Goal: Information Seeking & Learning: Learn about a topic

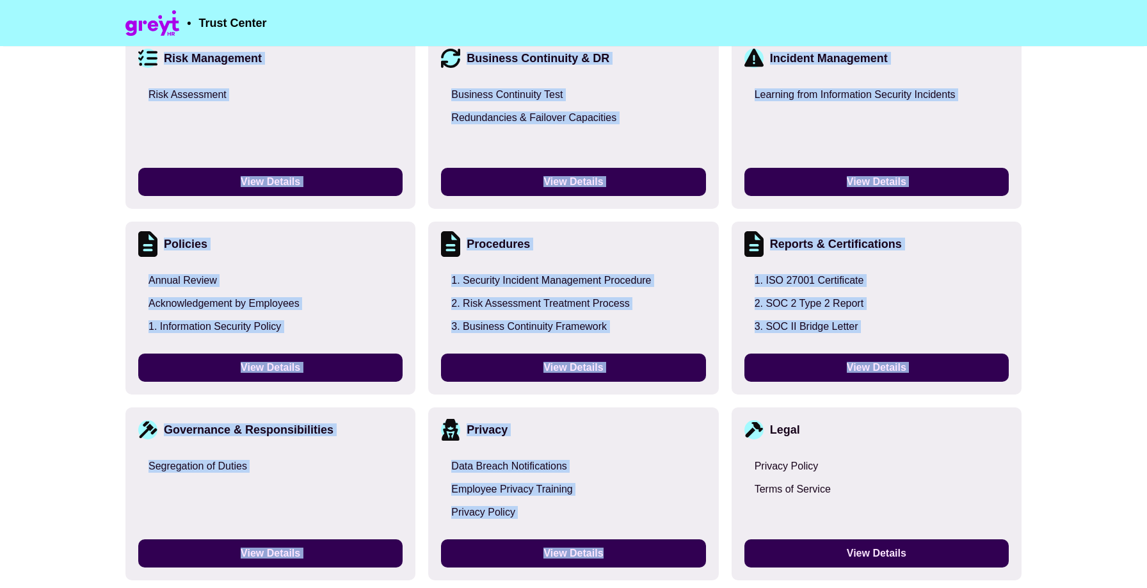
scroll to position [1441, 0]
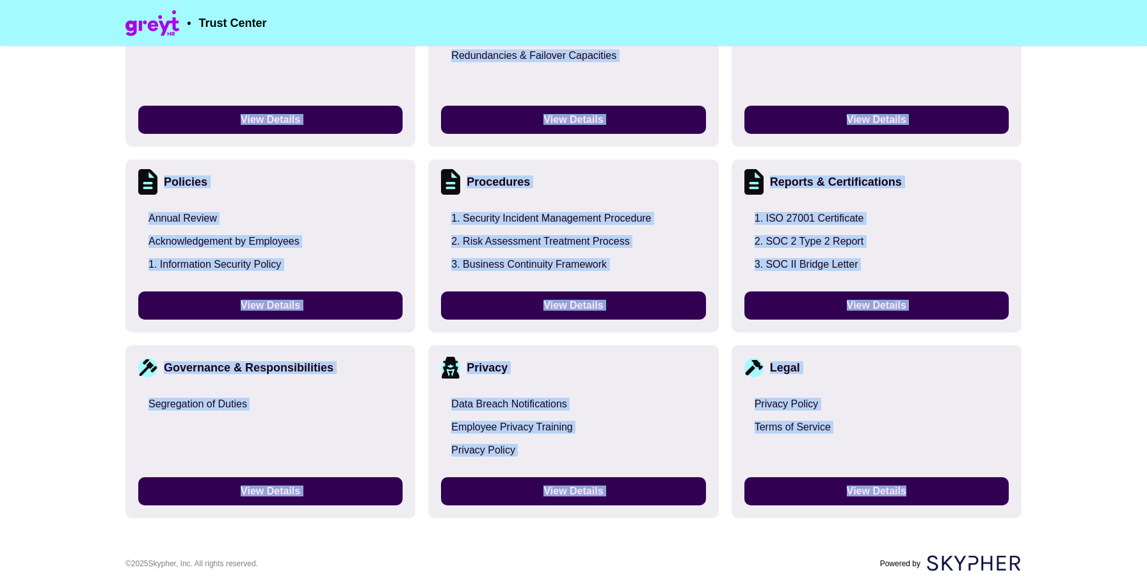
drag, startPoint x: 129, startPoint y: 137, endPoint x: 856, endPoint y: 521, distance: 821.6
copy div "Loremips Dolor sitamET conseCT ad e seddoei tempo-incid UT lab etdolor magnaali…"
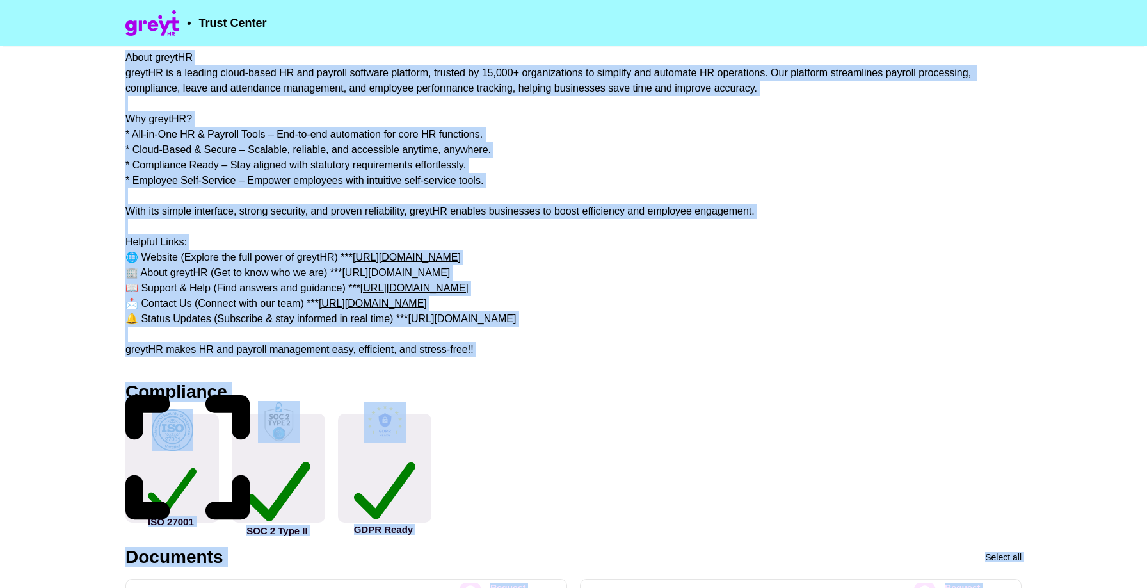
scroll to position [0, 0]
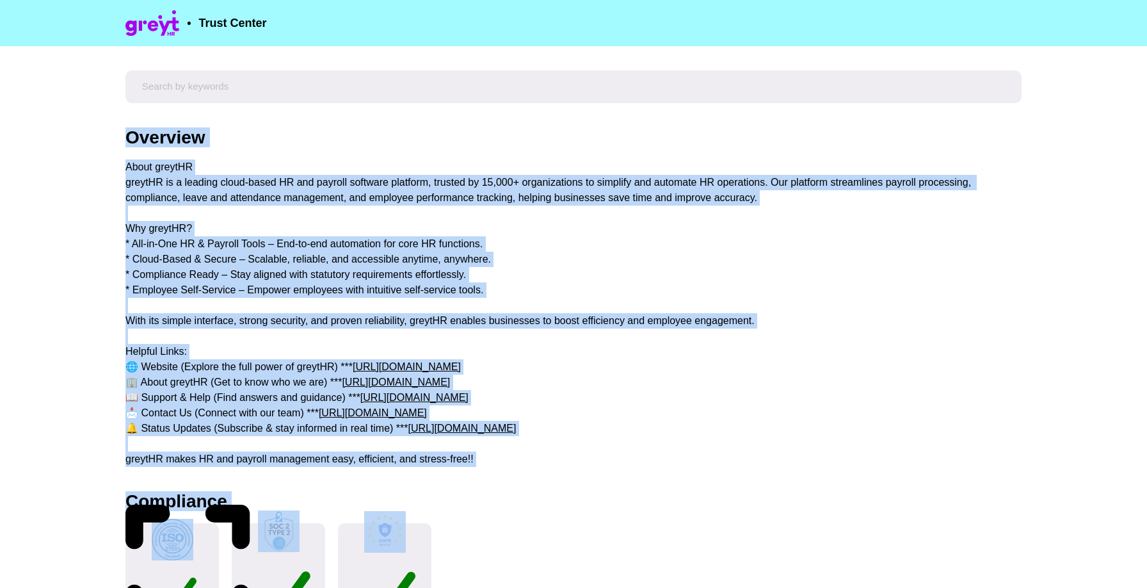
click at [253, 353] on div "About greytHR greytHR is a leading cloud-based HR and payroll software platform…" at bounding box center [573, 312] width 896 height 307
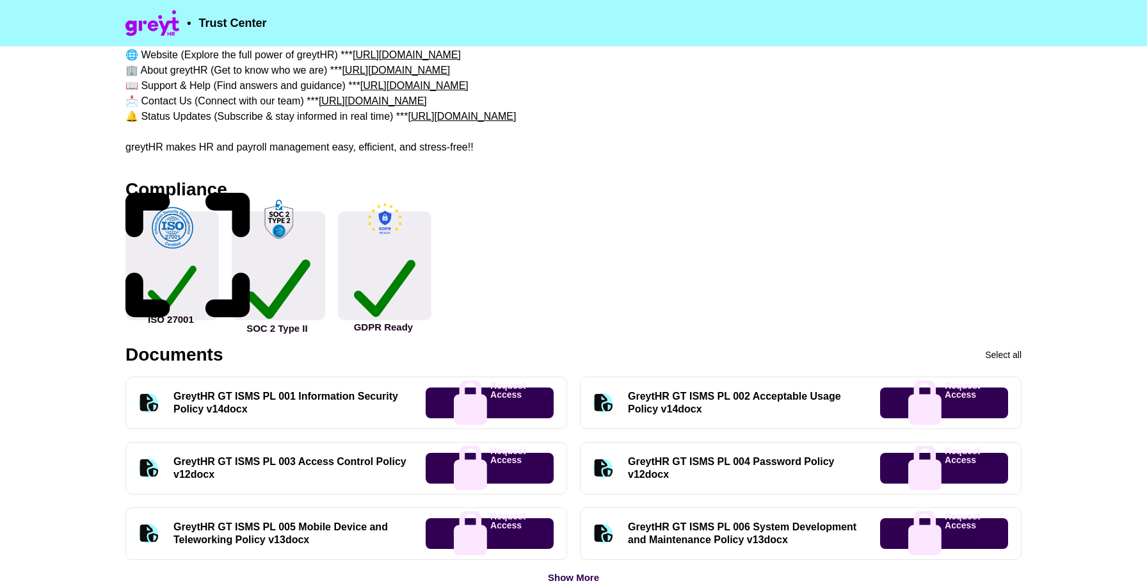
scroll to position [334, 0]
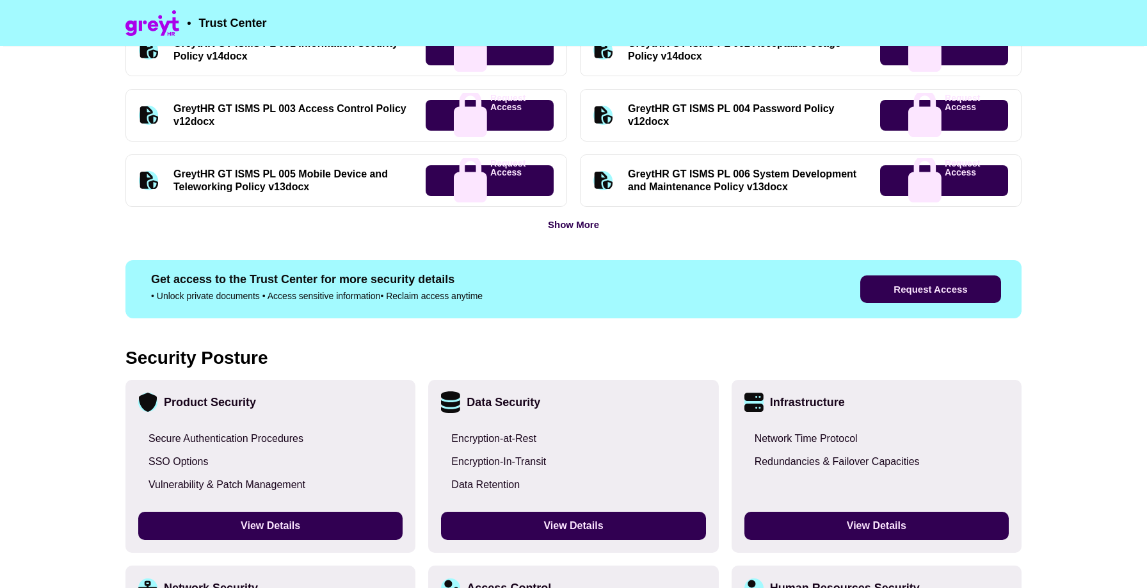
scroll to position [666, 0]
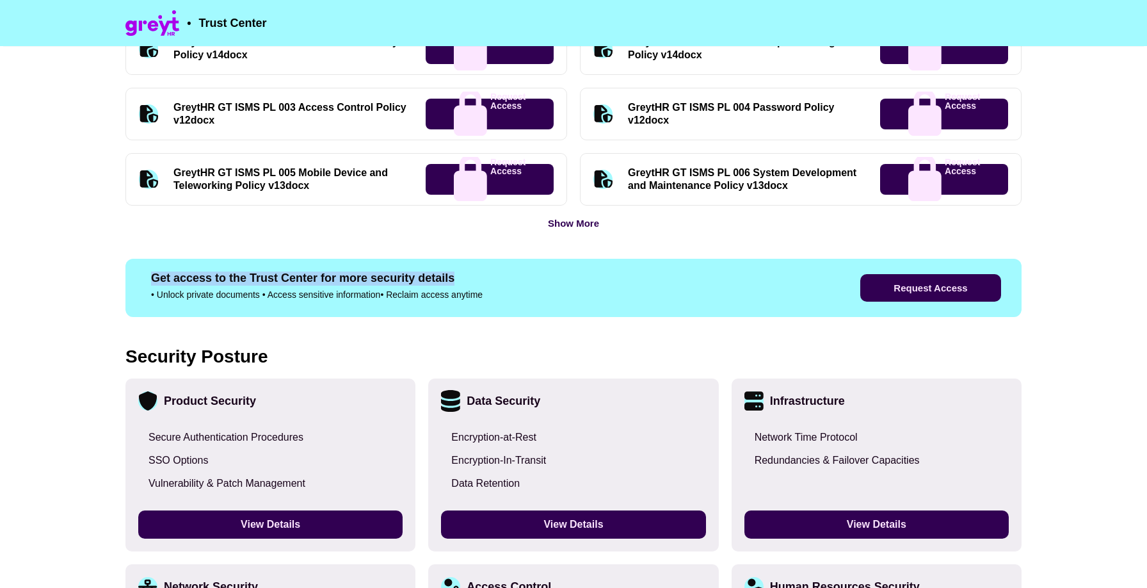
drag, startPoint x: 152, startPoint y: 273, endPoint x: 467, endPoint y: 282, distance: 314.4
click at [467, 282] on h3 "Get access to the Trust Center for more security details" at bounding box center [466, 278] width 631 height 14
copy h3 "Get access to the Trust Center for more security details"
click at [433, 295] on p "• Unlock private documents • Access sensitive information • Reclaim access anyt…" at bounding box center [466, 294] width 631 height 9
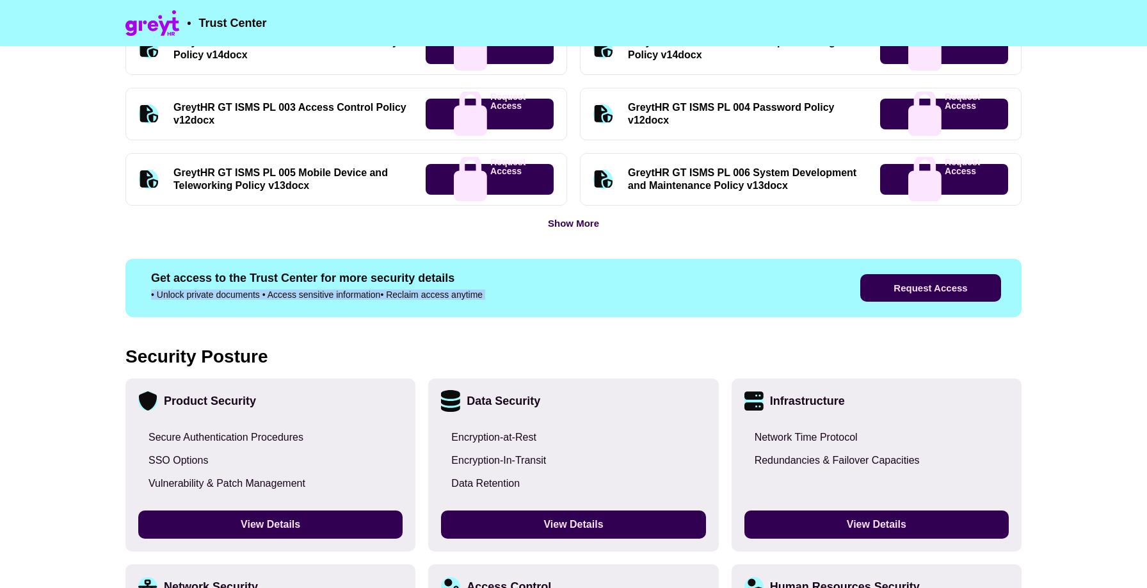
click at [433, 295] on p "• Unlock private documents • Access sensitive information • Reclaim access anyt…" at bounding box center [466, 294] width 631 height 9
copy p "• Unlock private documents • Access sensitive information • Reclaim access anyt…"
click at [900, 289] on button "Request Access" at bounding box center [930, 288] width 141 height 28
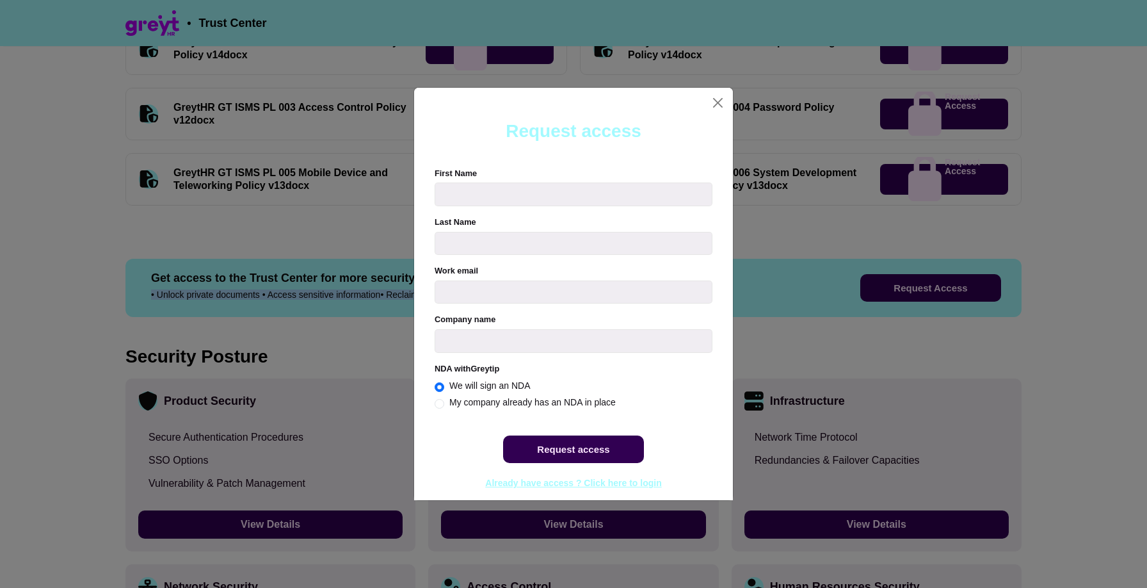
radio input "true"
click at [900, 289] on div "Request access First Name Last Name Work email Please register with a valid cor…" at bounding box center [573, 294] width 1147 height 588
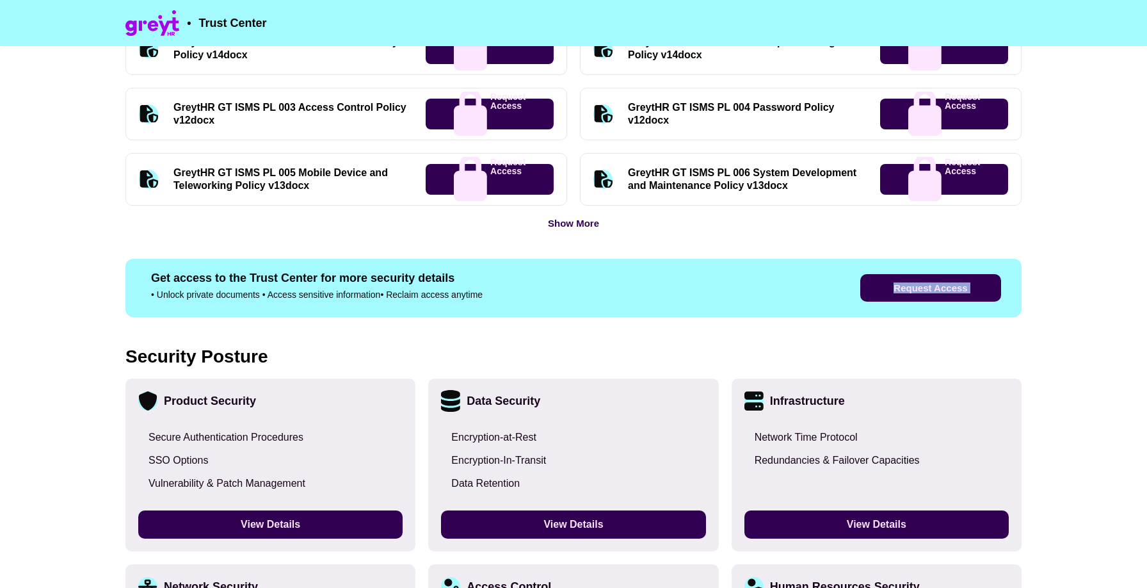
drag, startPoint x: 850, startPoint y: 283, endPoint x: 1044, endPoint y: 284, distance: 194.6
click at [1044, 284] on div "• Trust Center Overview About greytHR greytHR is a leading cloud-based HR and p…" at bounding box center [573, 348] width 1147 height 2029
copy button "Request Access"
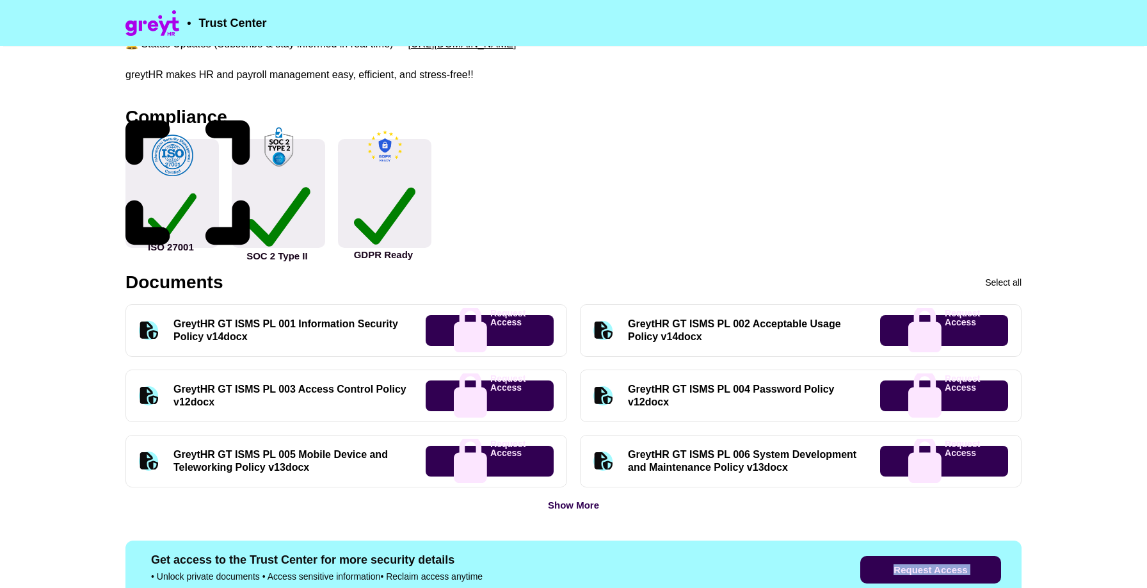
scroll to position [380, 0]
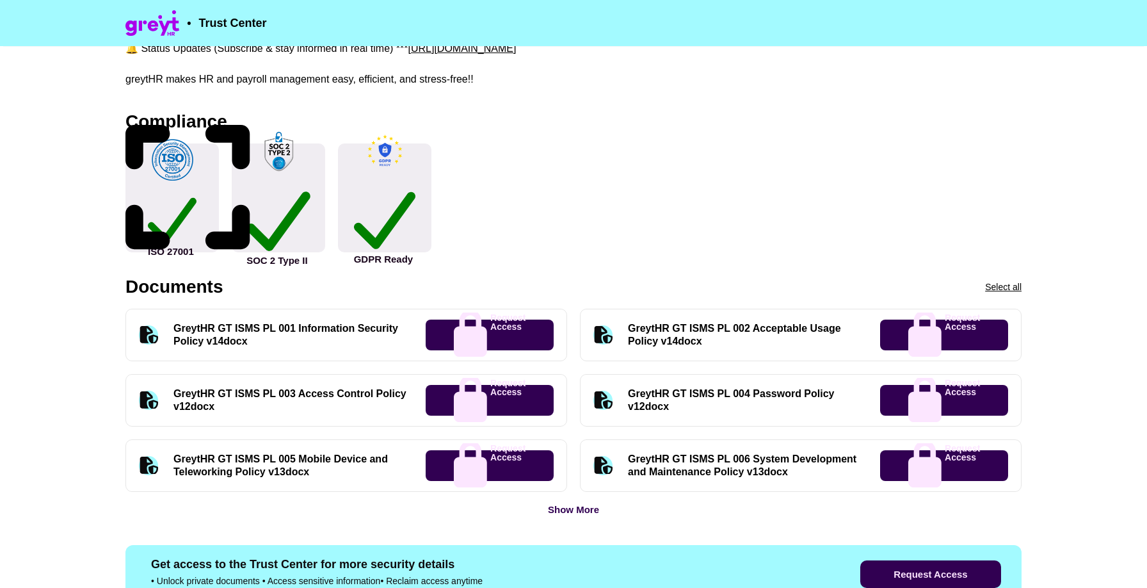
click at [1016, 289] on div "Select all" at bounding box center [1003, 286] width 36 height 9
click at [1016, 287] on div "Cancel" at bounding box center [1007, 286] width 28 height 9
click at [1016, 287] on div "Select all" at bounding box center [1003, 286] width 36 height 9
click at [1016, 287] on div "Cancel" at bounding box center [1007, 286] width 28 height 9
click at [1016, 287] on div "Select all" at bounding box center [1003, 286] width 36 height 9
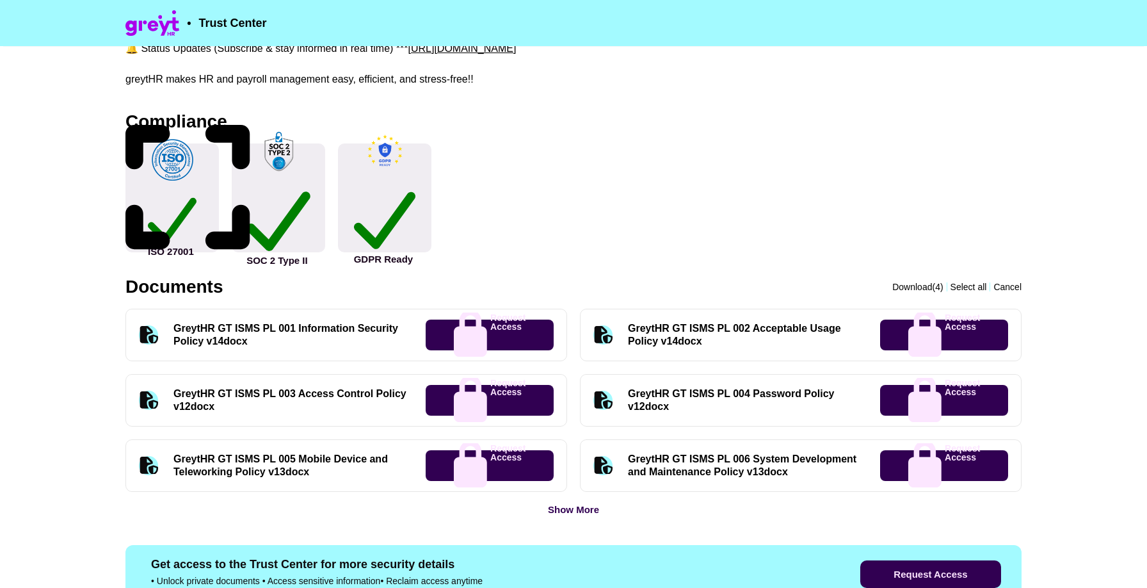
click at [1016, 287] on div "Cancel" at bounding box center [1007, 286] width 28 height 9
click at [558, 512] on div "Show More" at bounding box center [573, 509] width 51 height 10
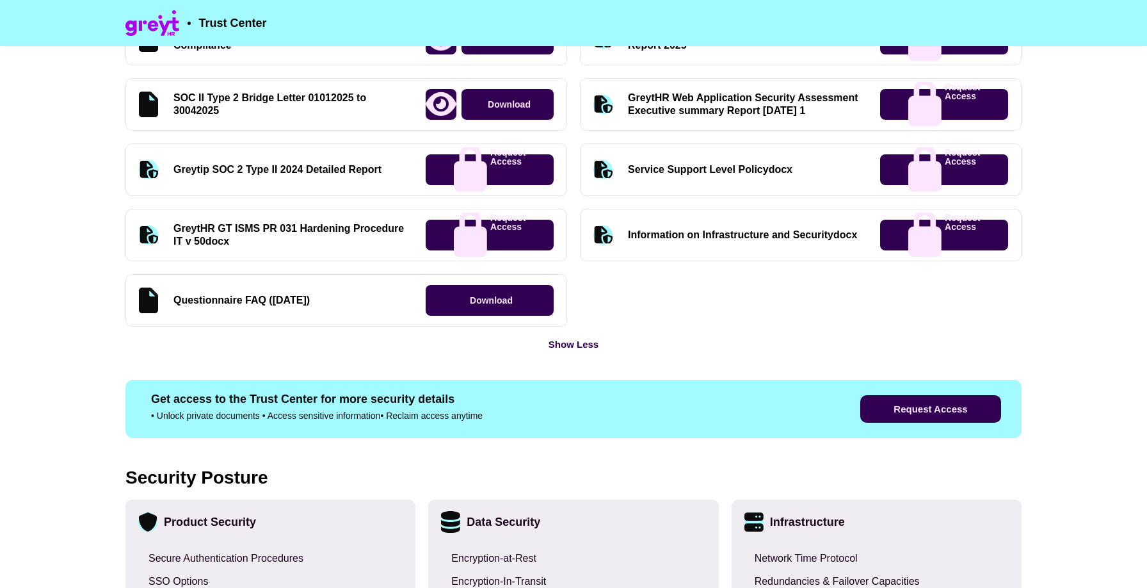
scroll to position [1595, 0]
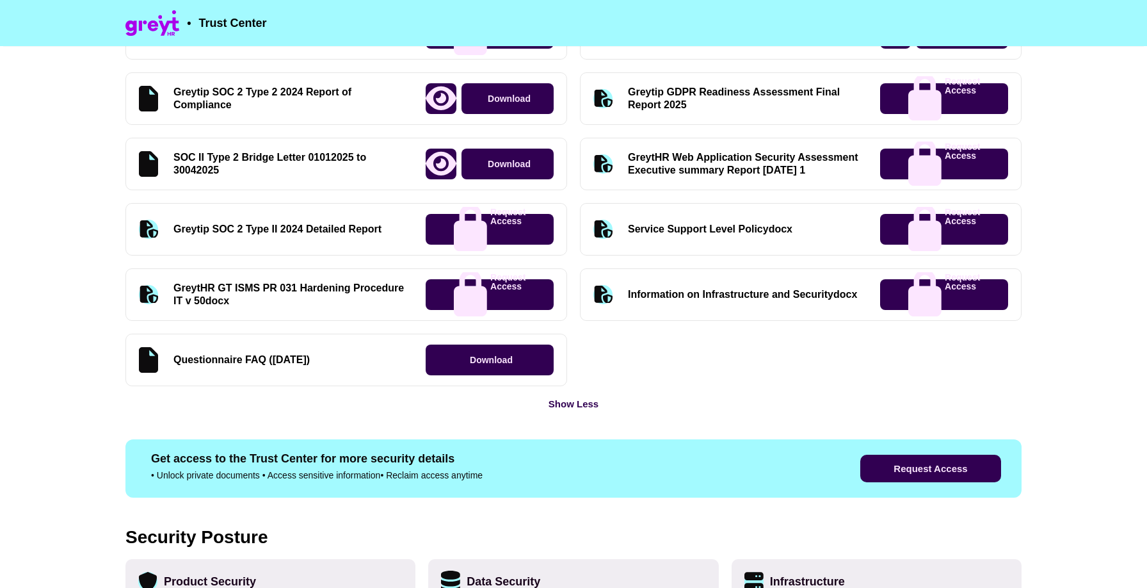
click at [594, 403] on div "Show Less" at bounding box center [573, 404] width 50 height 10
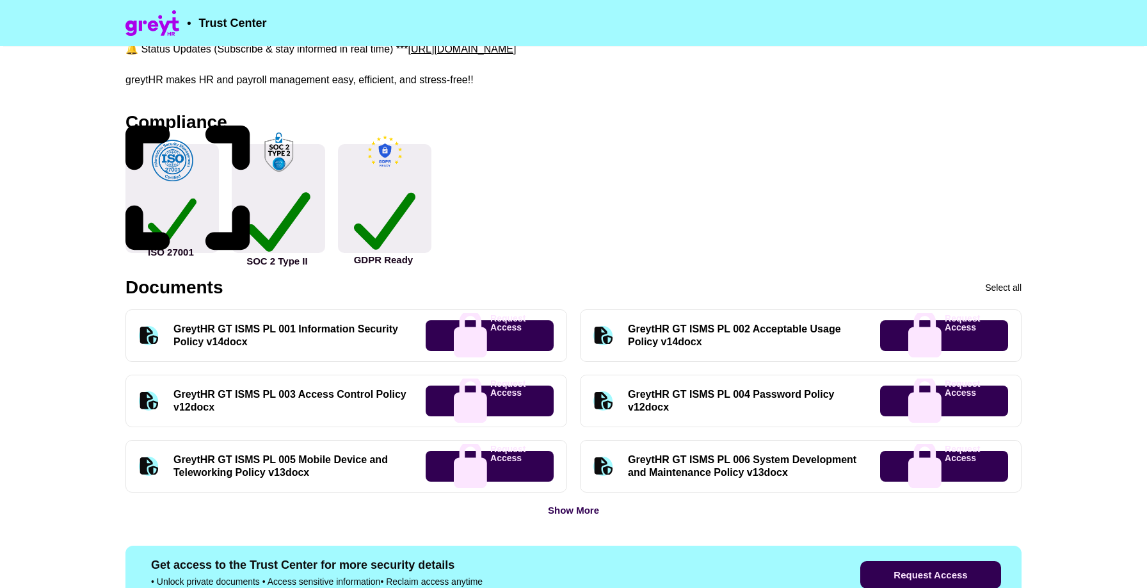
scroll to position [381, 0]
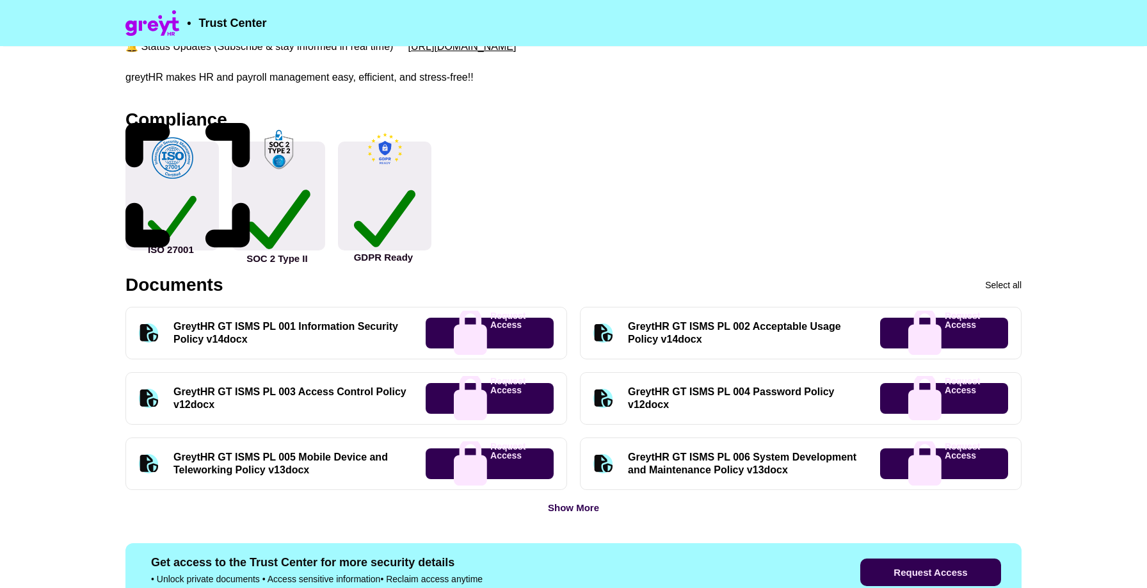
click at [238, 118] on icon at bounding box center [187, 185] width 125 height 143
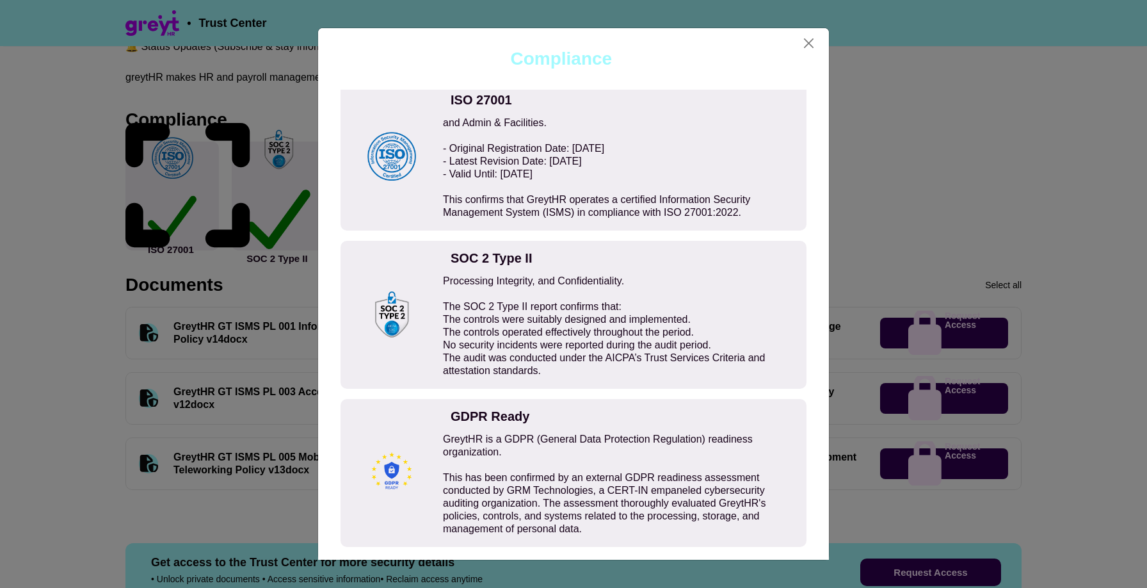
scroll to position [51, 0]
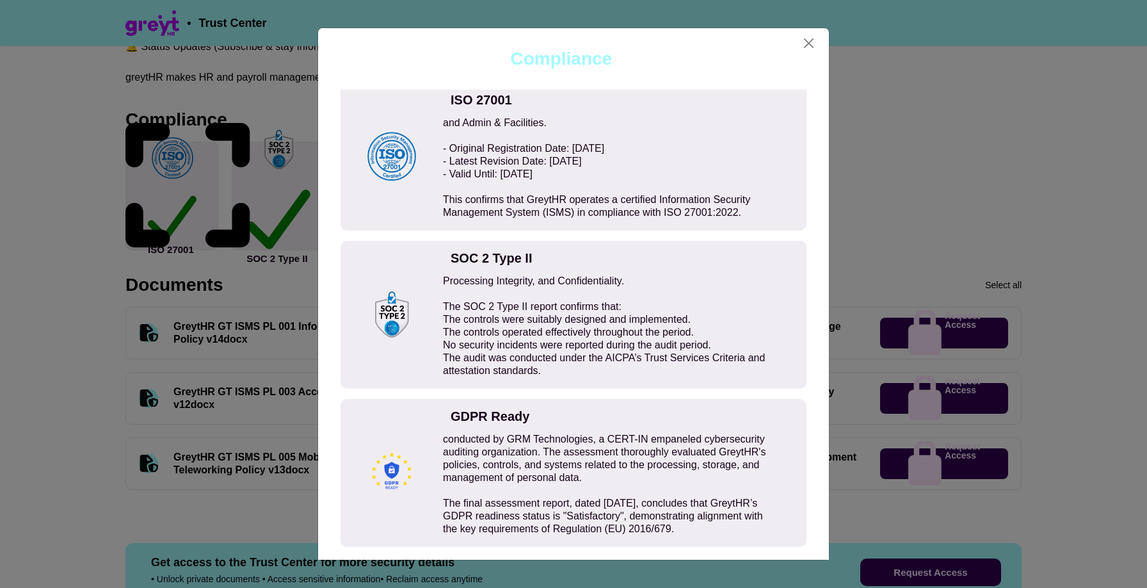
click at [276, 355] on div "Compliance ISO 27001 GreytHR is compliant with the ISO/IEC 27001:2022 standard.…" at bounding box center [573, 294] width 1147 height 588
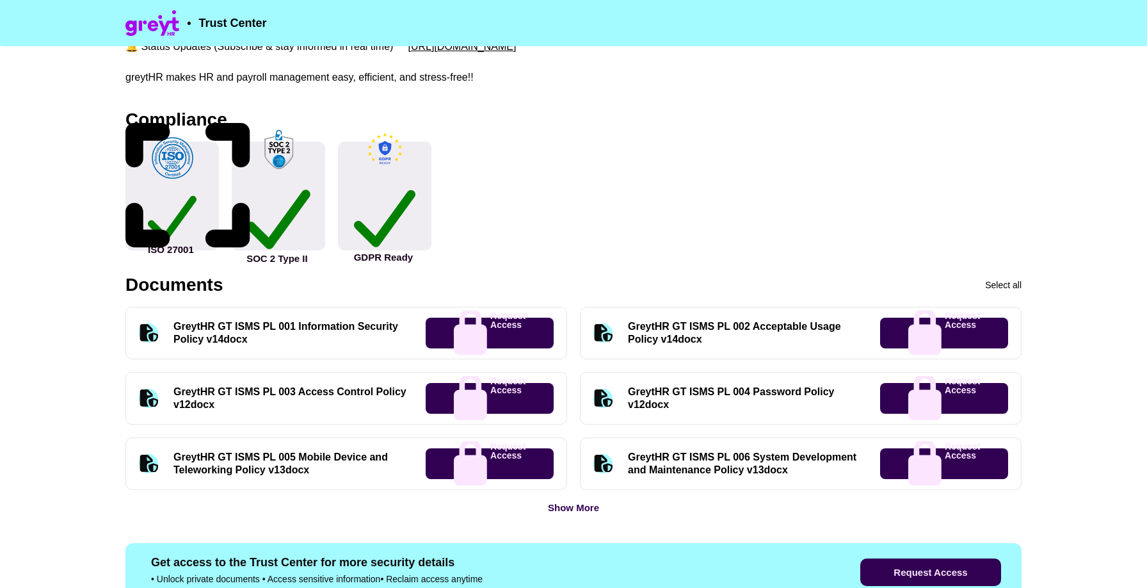
click at [260, 161] on div "SOC 2 Type II" at bounding box center [278, 195] width 93 height 109
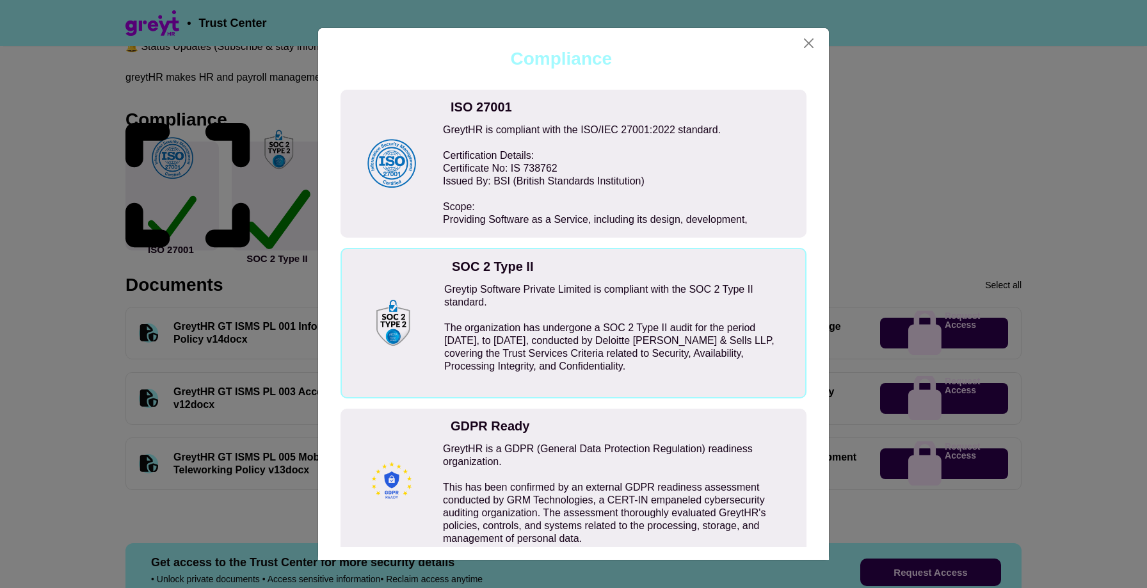
scroll to position [11, 0]
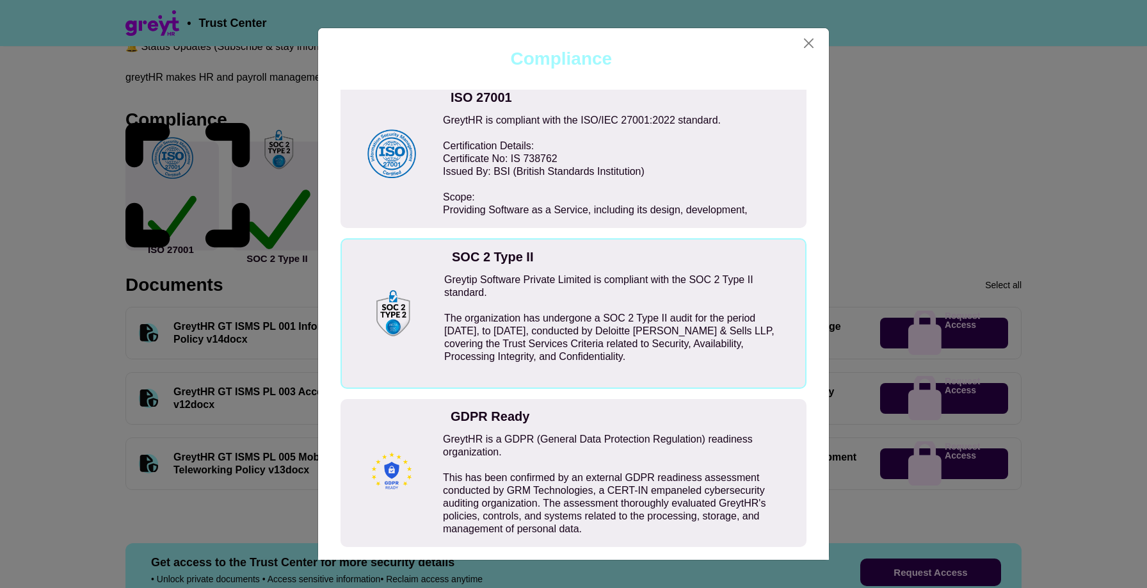
click at [196, 196] on div "Compliance ISO 27001 GreytHR is compliant with the ISO/IEC 27001:2022 standard.…" at bounding box center [573, 294] width 1147 height 588
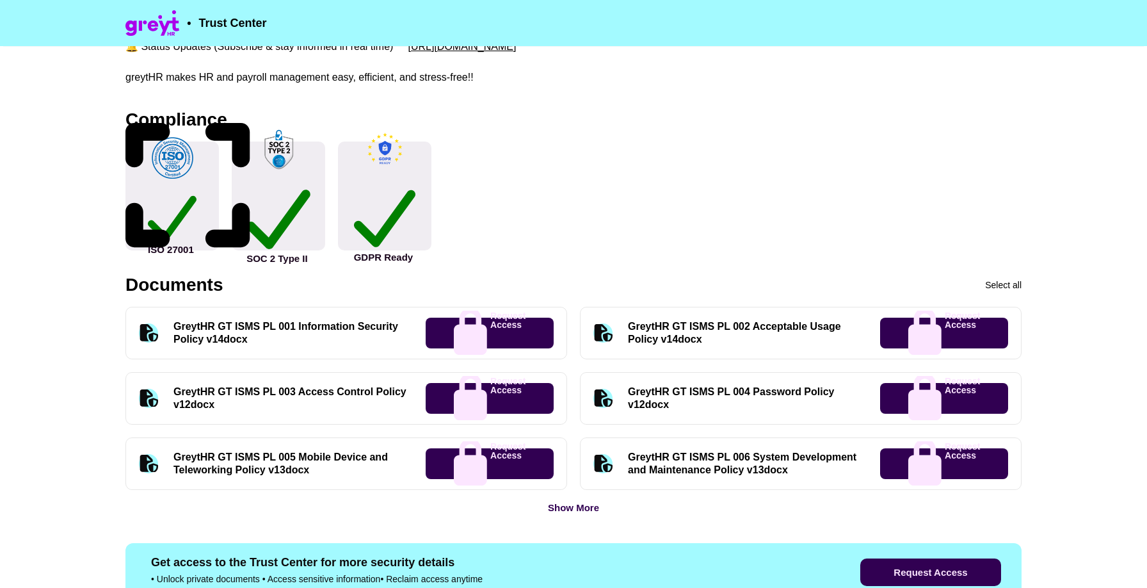
scroll to position [8, 0]
click at [196, 196] on div "ISO 27001" at bounding box center [171, 195] width 93 height 109
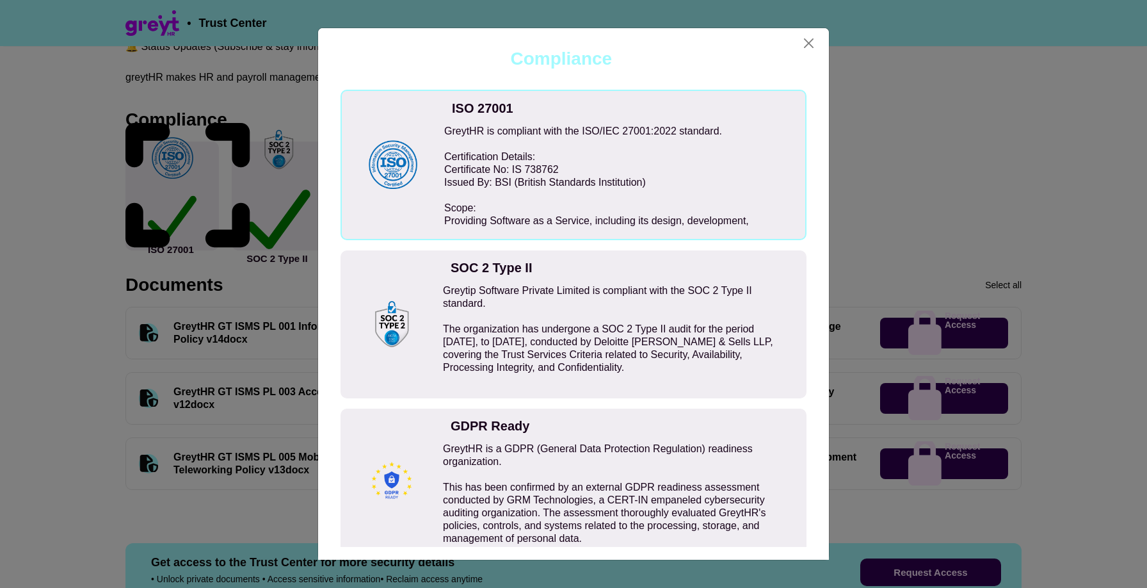
click at [234, 226] on div "Compliance ISO 27001 GreytHR is compliant with the ISO/IEC 27001:2022 standard.…" at bounding box center [573, 294] width 1147 height 588
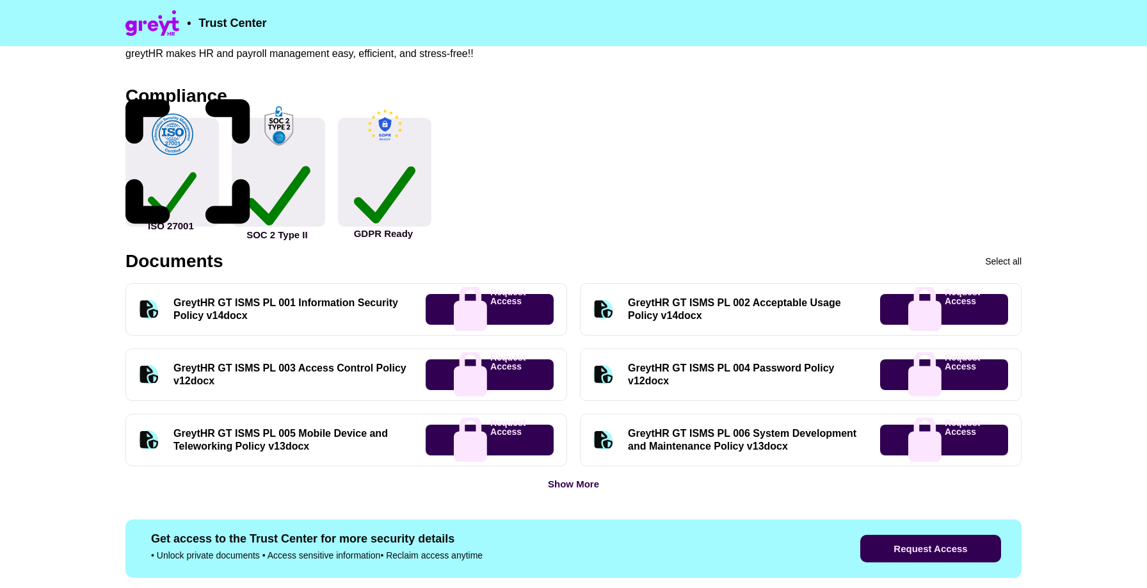
scroll to position [415, 0]
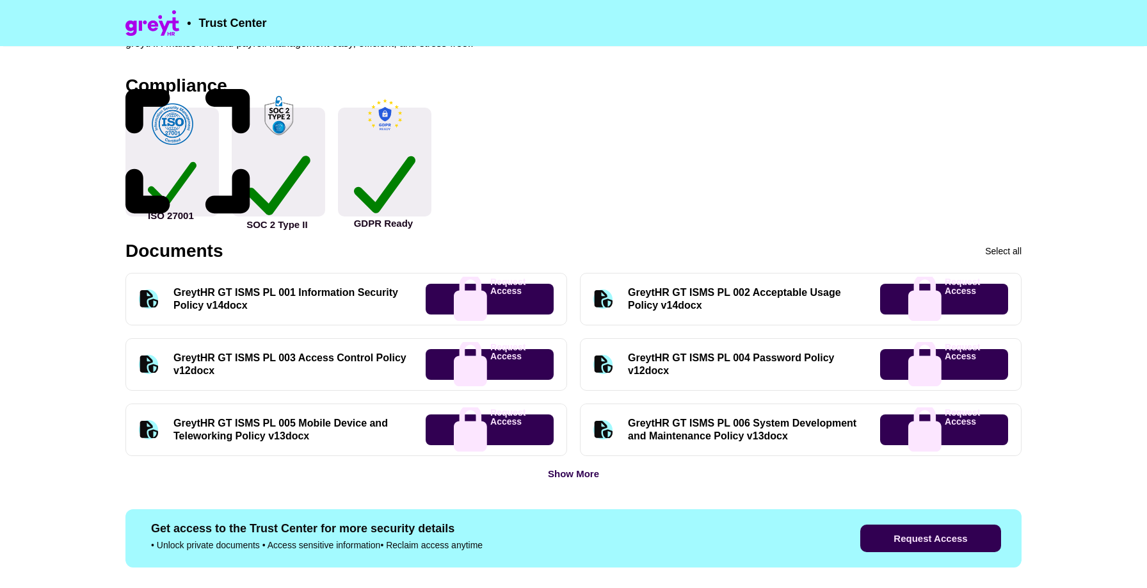
scroll to position [415, 0]
drag, startPoint x: 187, startPoint y: 139, endPoint x: 429, endPoint y: 2, distance: 278.0
click at [0, 0] on div "• Trust Center Overview About greytHR greytHR is a leading cloud-based HR and p…" at bounding box center [573, 599] width 1147 height 2029
drag, startPoint x: 225, startPoint y: 192, endPoint x: 147, endPoint y: 187, distance: 78.2
click at [147, 187] on div "ISO 27001 SOC 2 Type II GDPR Ready" at bounding box center [278, 162] width 306 height 109
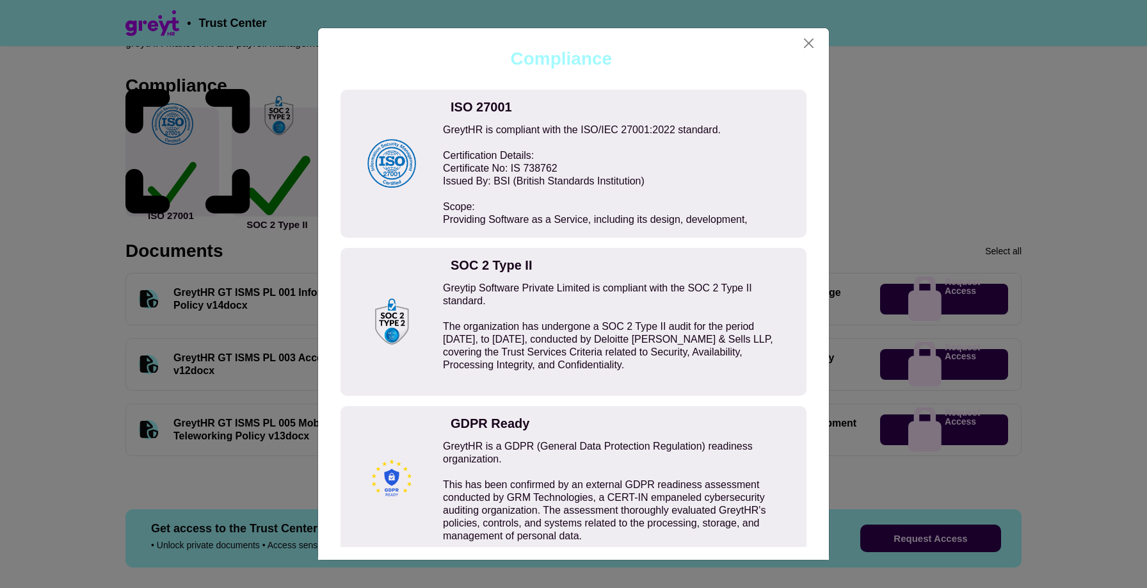
click at [96, 179] on div "Compliance ISO 27001 GreytHR is compliant with the ISO/IEC 27001:2022 standard.…" at bounding box center [573, 294] width 1147 height 588
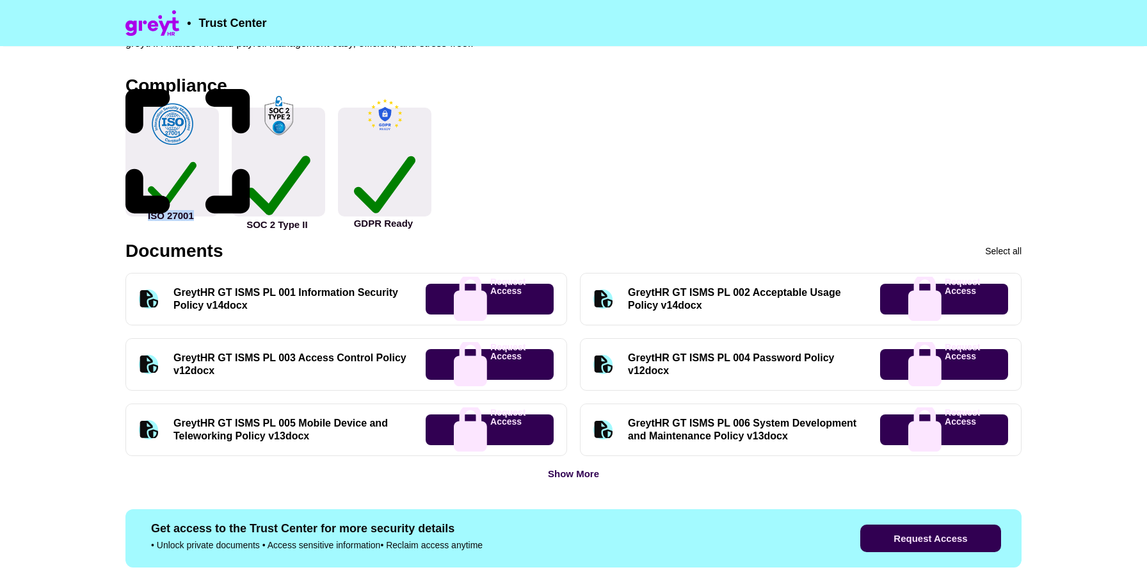
drag, startPoint x: 99, startPoint y: 180, endPoint x: 201, endPoint y: 187, distance: 102.0
click at [201, 187] on div "• Trust Center Overview About greytHR greytHR is a leading cloud-based HR and p…" at bounding box center [573, 599] width 1147 height 2029
copy div "ISO 27001"
click at [196, 192] on div "ISO 27001" at bounding box center [172, 187] width 49 height 65
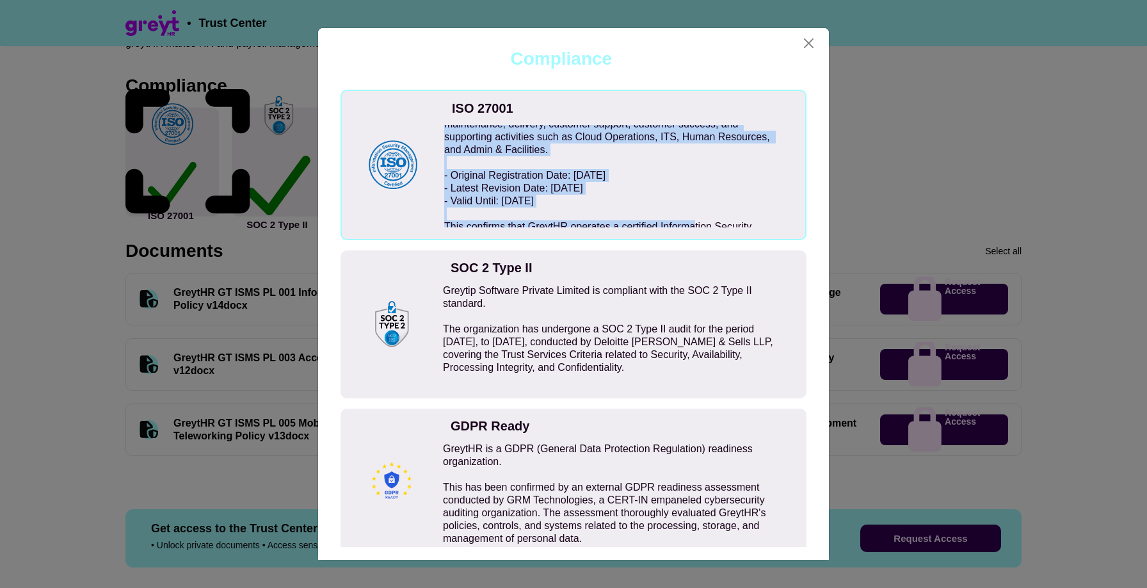
scroll to position [128, 0]
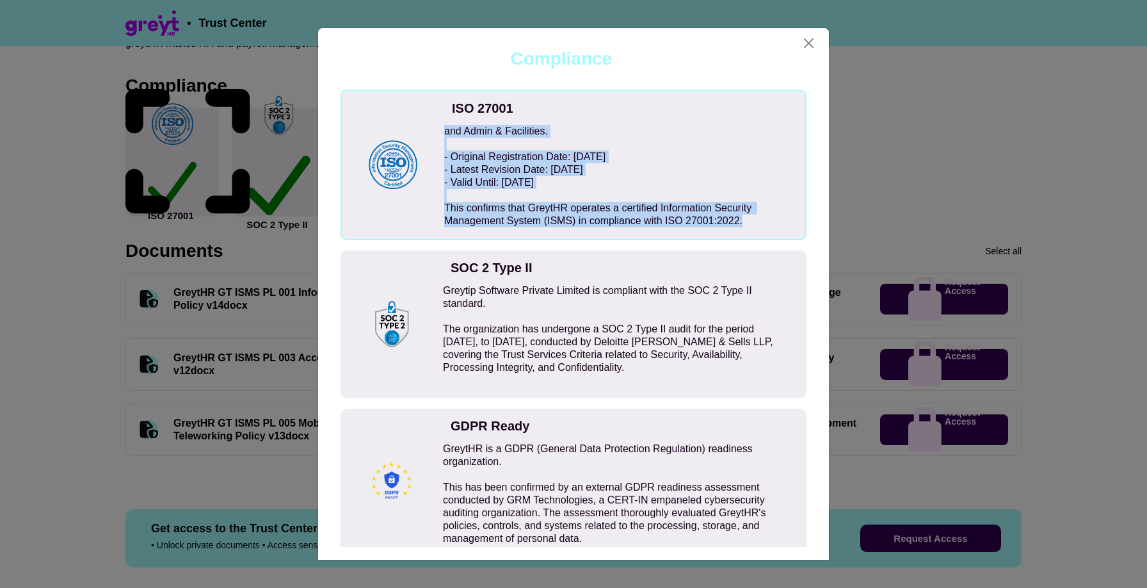
drag, startPoint x: 445, startPoint y: 132, endPoint x: 702, endPoint y: 228, distance: 274.6
click at [702, 229] on div "ISO 27001 GreytHR is compliant with the ISO/IEC 27001:2022 standard. Certificat…" at bounding box center [573, 165] width 466 height 150
copy div "GreytHR is compliant with the ISO/IEC 27001:2022 standard. Certification Detail…"
click at [808, 42] on button "Close" at bounding box center [808, 43] width 19 height 20
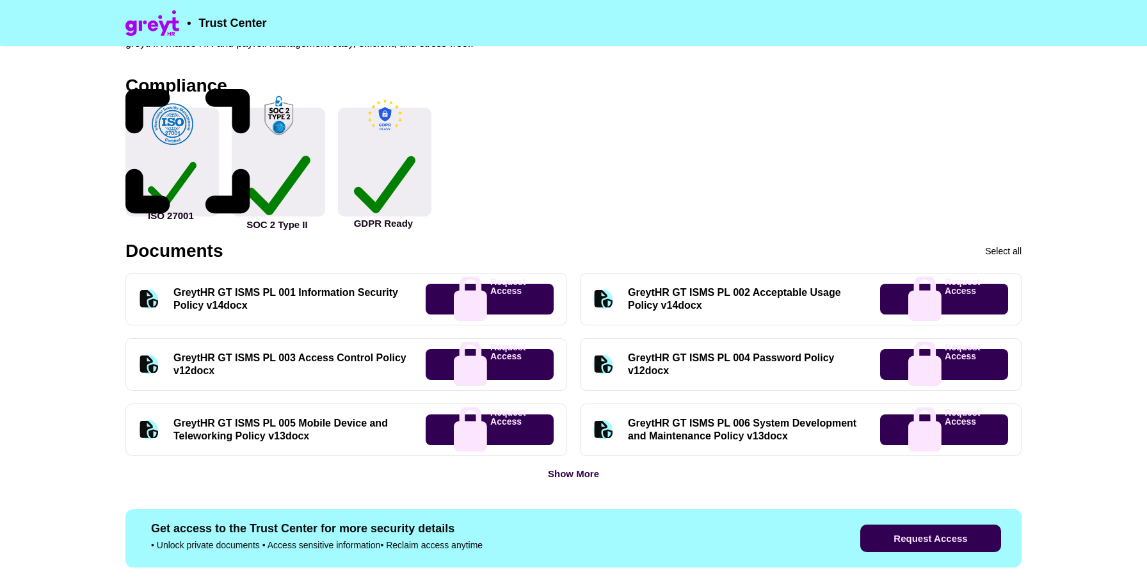
drag, startPoint x: 274, startPoint y: 148, endPoint x: 507, endPoint y: 13, distance: 268.9
click at [0, 0] on div "• Trust Center Overview About greytHR greytHR is a leading cloud-based HR and p…" at bounding box center [573, 599] width 1147 height 2029
drag, startPoint x: 381, startPoint y: 137, endPoint x: 549, endPoint y: 17, distance: 206.5
click at [0, 0] on div "• Trust Center Overview About greytHR greytHR is a leading cloud-based HR and p…" at bounding box center [573, 599] width 1147 height 2029
drag, startPoint x: 291, startPoint y: 302, endPoint x: 195, endPoint y: 275, distance: 99.3
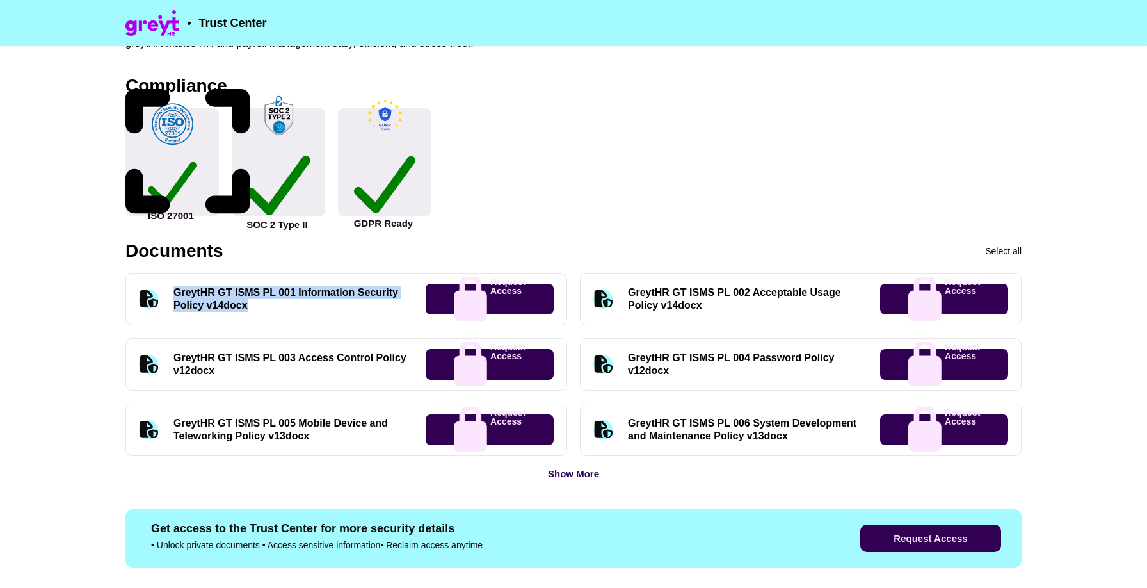
click at [195, 275] on div "GreytHR GT ISMS PL 001 Information Security Policy v14docx Request Access" at bounding box center [346, 299] width 442 height 52
click at [295, 231] on div "Overview About greytHR greytHR is a leading cloud-based HR and payroll software…" at bounding box center [573, 594] width 896 height 2019
drag, startPoint x: 323, startPoint y: 223, endPoint x: 248, endPoint y: 181, distance: 86.0
click at [248, 181] on div "Overview About greytHR greytHR is a leading cloud-based HR and payroll software…" at bounding box center [573, 594] width 896 height 2019
copy div "SOC 2 Type II"
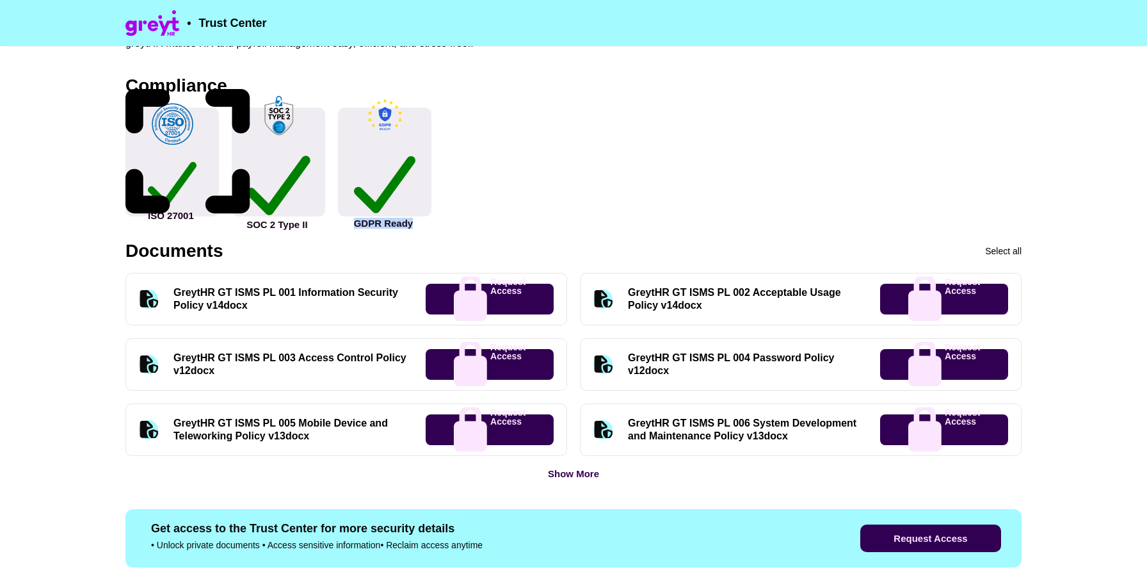
drag, startPoint x: 443, startPoint y: 189, endPoint x: 364, endPoint y: 189, distance: 79.4
click at [364, 189] on div "Compliance ISO 27001 SOC 2 Type II GDPR Ready" at bounding box center [573, 147] width 896 height 140
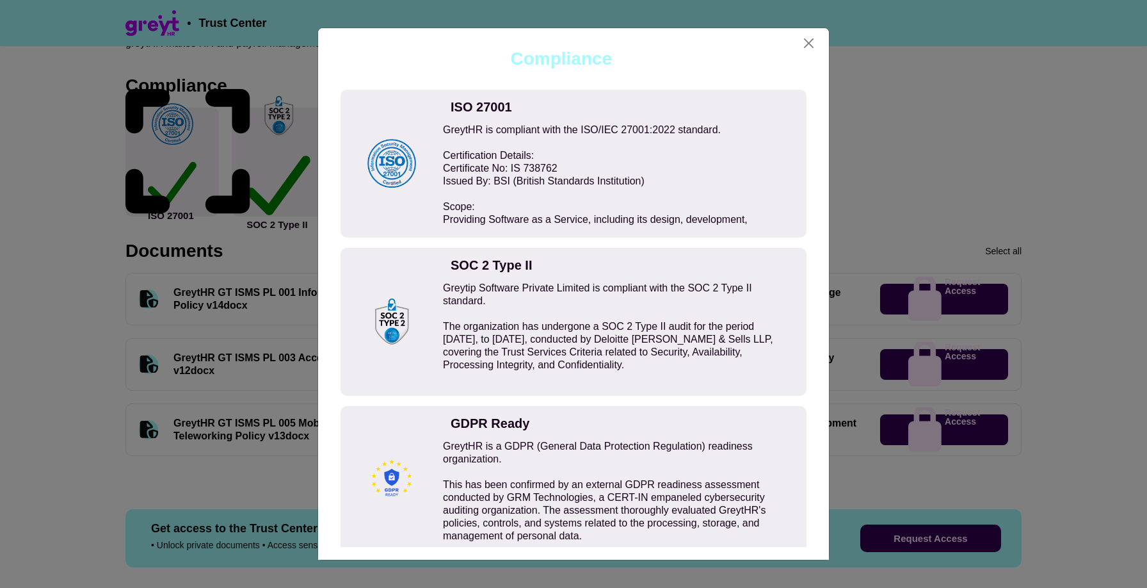
copy div "GDPR Ready"
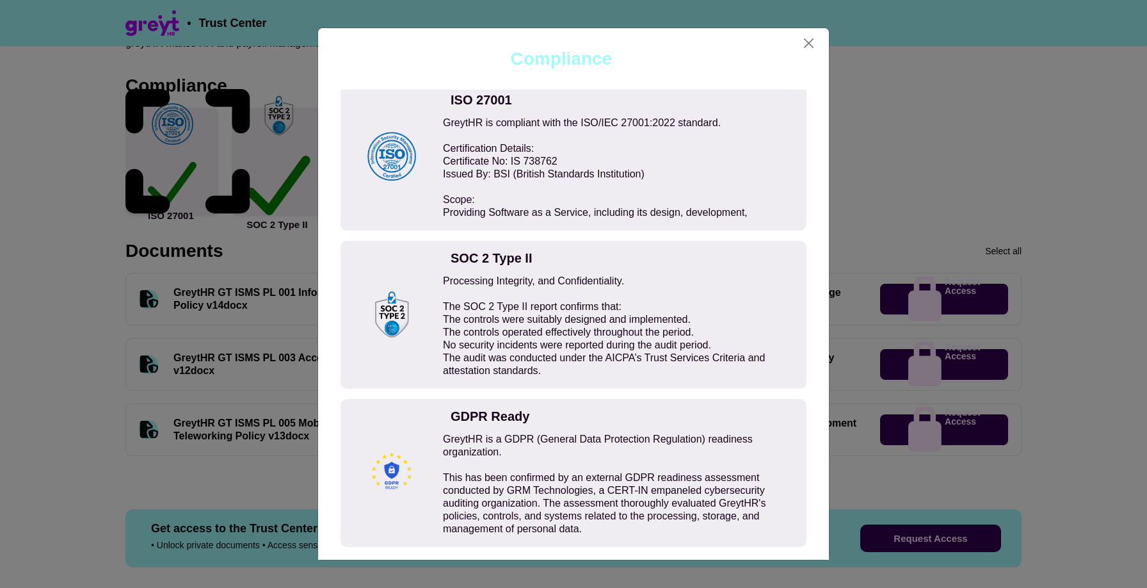
scroll to position [0, 0]
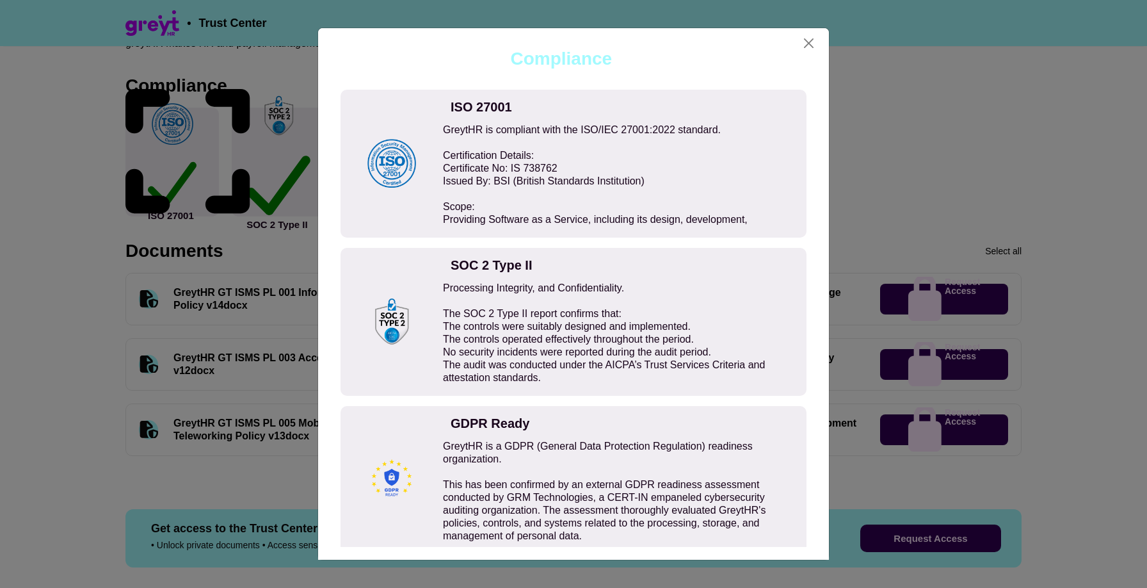
click at [555, 287] on div "Greytip Software Private Limited is compliant with the SOC 2 Type II standard. …" at bounding box center [611, 333] width 336 height 102
copy div "The organization has undergone a SOC 2 Type II audit for the period January 01,…"
click at [607, 288] on div "Greytip Software Private Limited is compliant with the SOC 2 Type II standard. …" at bounding box center [611, 333] width 336 height 102
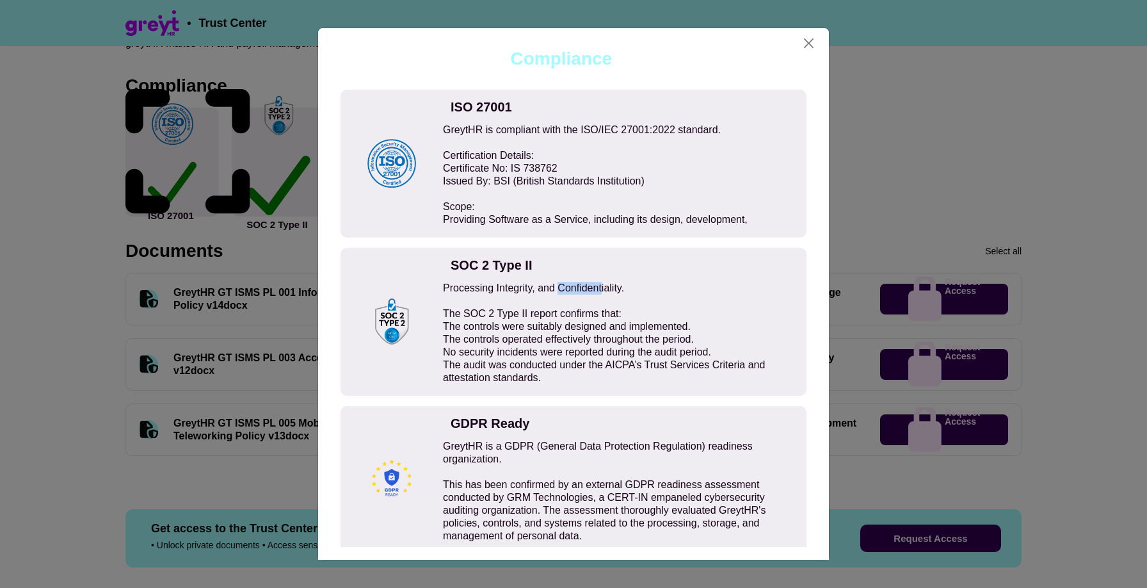
click at [607, 288] on div "Greytip Software Private Limited is compliant with the SOC 2 Type II standard. …" at bounding box center [611, 333] width 336 height 102
copy div "The organization has undergone a SOC 2 Type II audit for the period January 01,…"
drag, startPoint x: 591, startPoint y: 457, endPoint x: 442, endPoint y: 444, distance: 149.0
click at [442, 444] on div "GDPR Ready GreytHR is a GDPR (General Data Protection Regulation) readiness org…" at bounding box center [573, 480] width 466 height 148
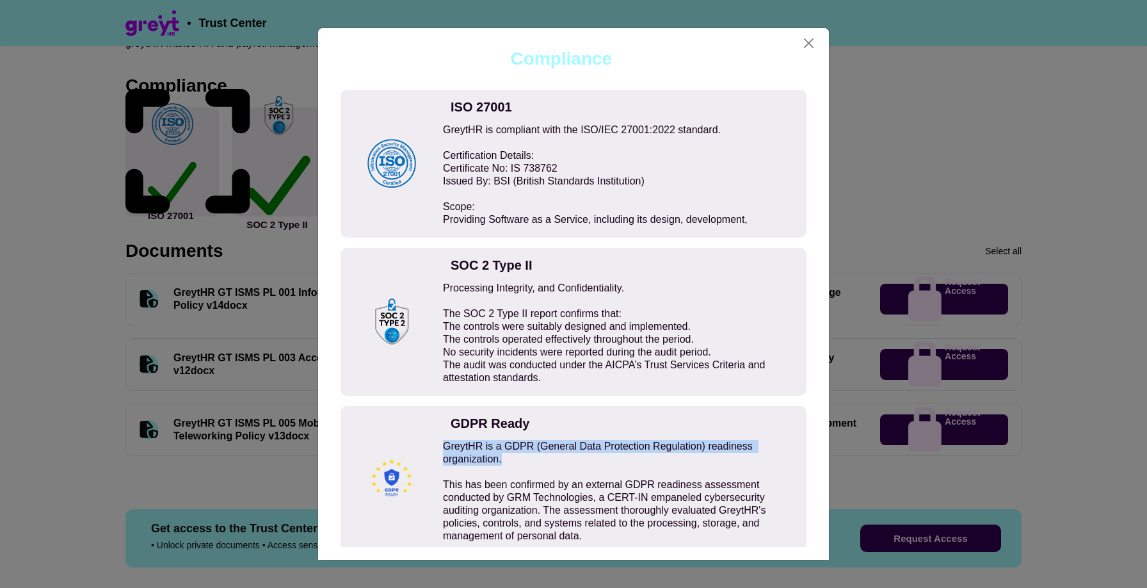
copy div "GreytHR is a GDPR (General Data Protection Regulation) readiness organization."
click at [231, 229] on div "Compliance ISO 27001 GreytHR is compliant with the ISO/IEC 27001:2022 standard.…" at bounding box center [573, 294] width 1147 height 588
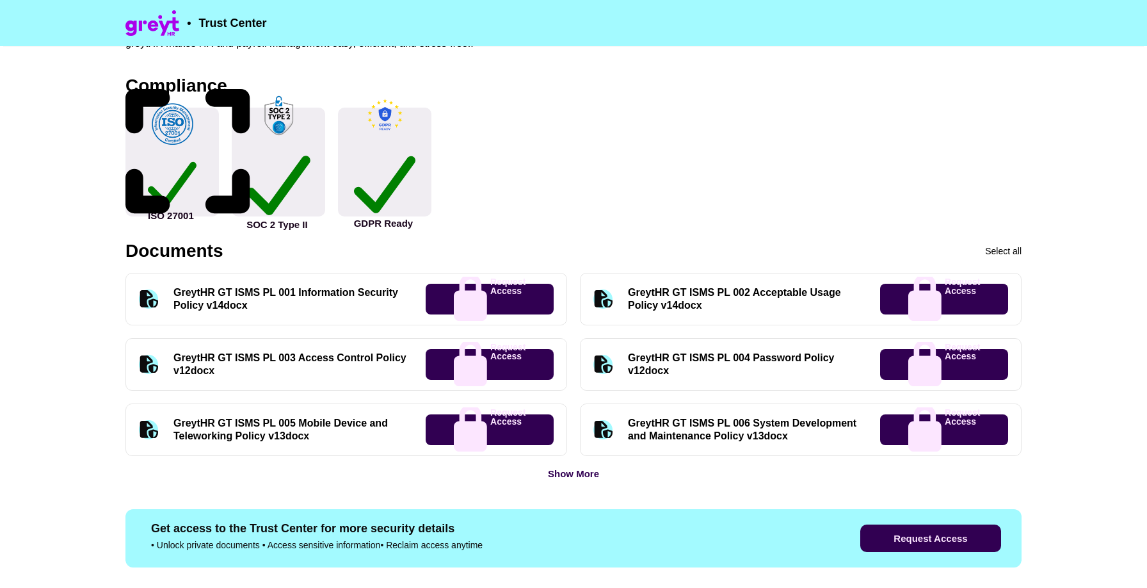
click at [199, 256] on div "Documents" at bounding box center [173, 251] width 97 height 18
copy div "Documents"
click at [264, 296] on div "GreytHR GT ISMS PL 001 Information Security Policy v14docx" at bounding box center [291, 299] width 237 height 26
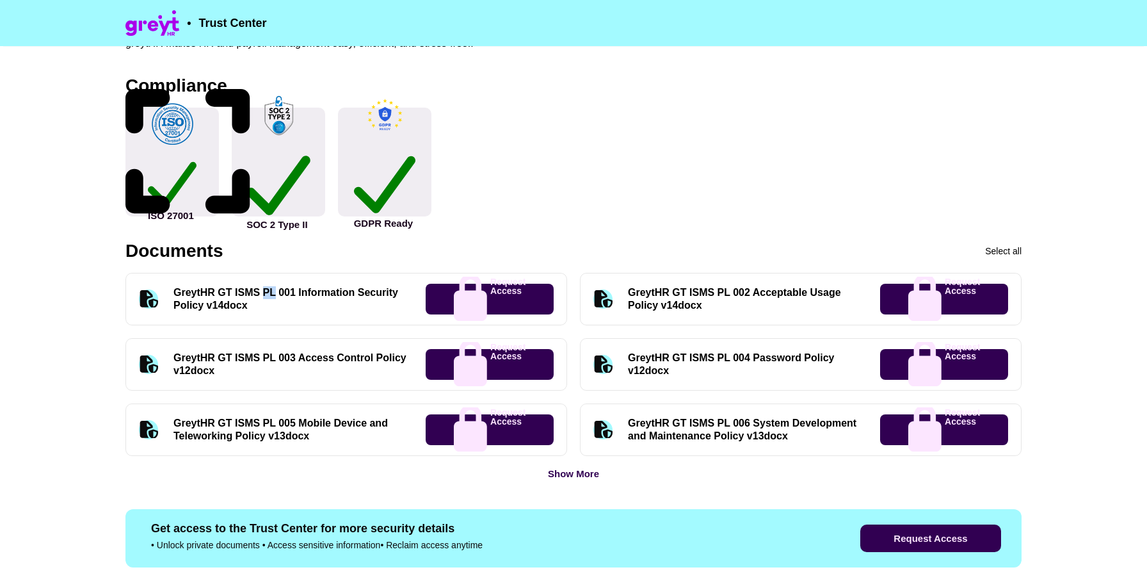
click at [264, 296] on div "GreytHR GT ISMS PL 001 Information Security Policy v14docx" at bounding box center [291, 299] width 237 height 26
copy div "GreytHR GT ISMS PL 001 Information Security Policy v14docx"
click at [644, 292] on div "GreytHR GT ISMS PL 002 Acceptable Usage Policy v14docx" at bounding box center [746, 299] width 237 height 26
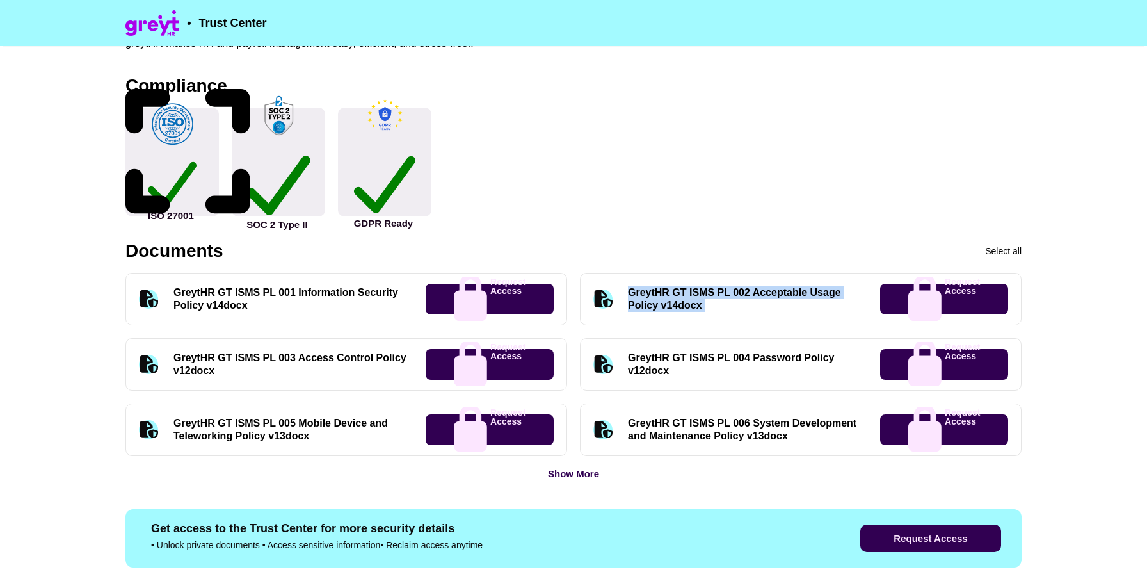
click at [644, 292] on div "GreytHR GT ISMS PL 002 Acceptable Usage Policy v14docx" at bounding box center [746, 299] width 237 height 26
copy div "GreytHR GT ISMS PL 002 Acceptable Usage Policy v14docx"
click at [298, 360] on div "GreytHR GT ISMS PL 003 Access Control Policy v12docx" at bounding box center [291, 364] width 237 height 26
click at [298, 359] on div "GreytHR GT ISMS PL 003 Access Control Policy v12docx" at bounding box center [291, 364] width 237 height 26
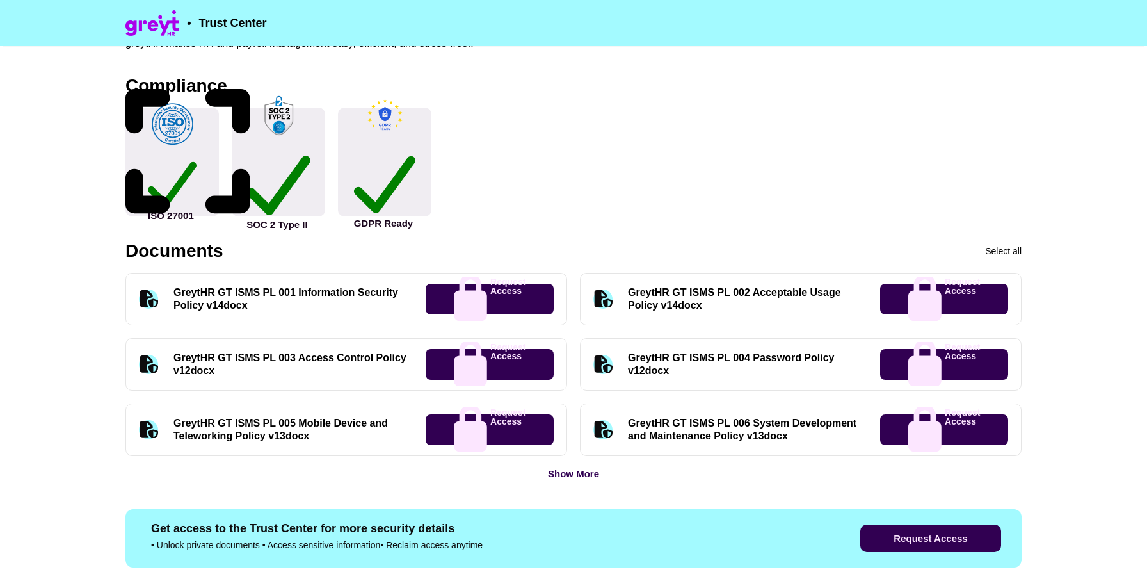
click at [298, 359] on div "GreytHR GT ISMS PL 003 Access Control Policy v12docx" at bounding box center [291, 364] width 237 height 26
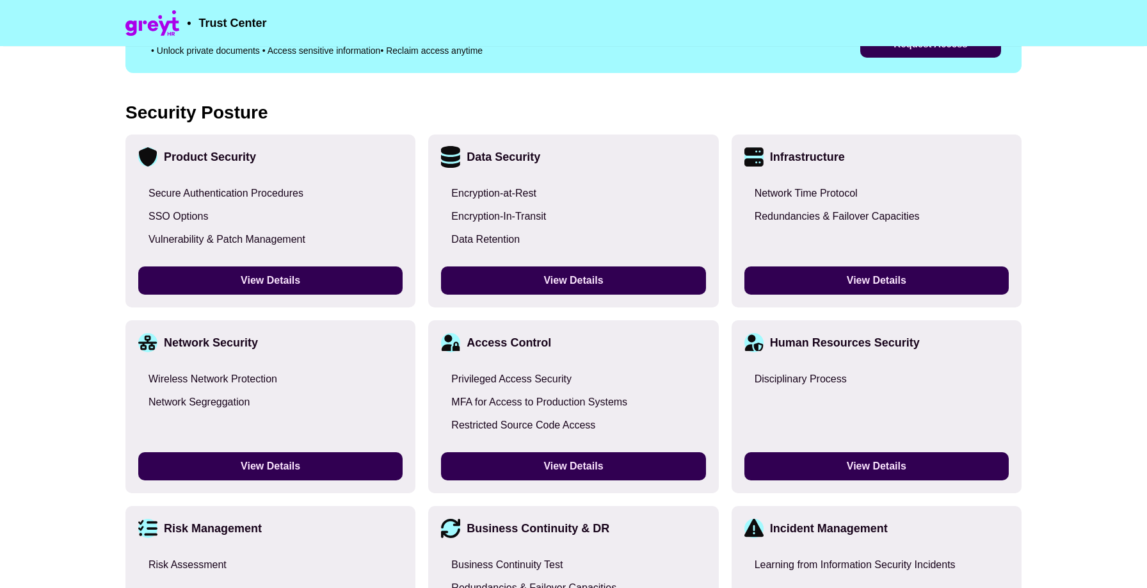
scroll to position [916, 0]
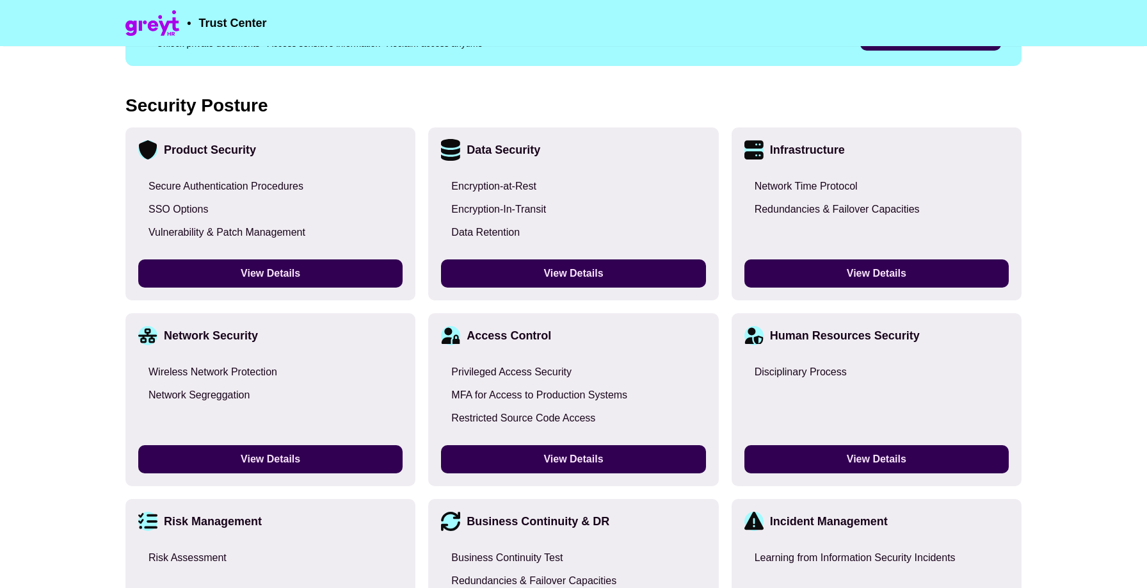
click at [575, 268] on button "View Details" at bounding box center [573, 273] width 264 height 28
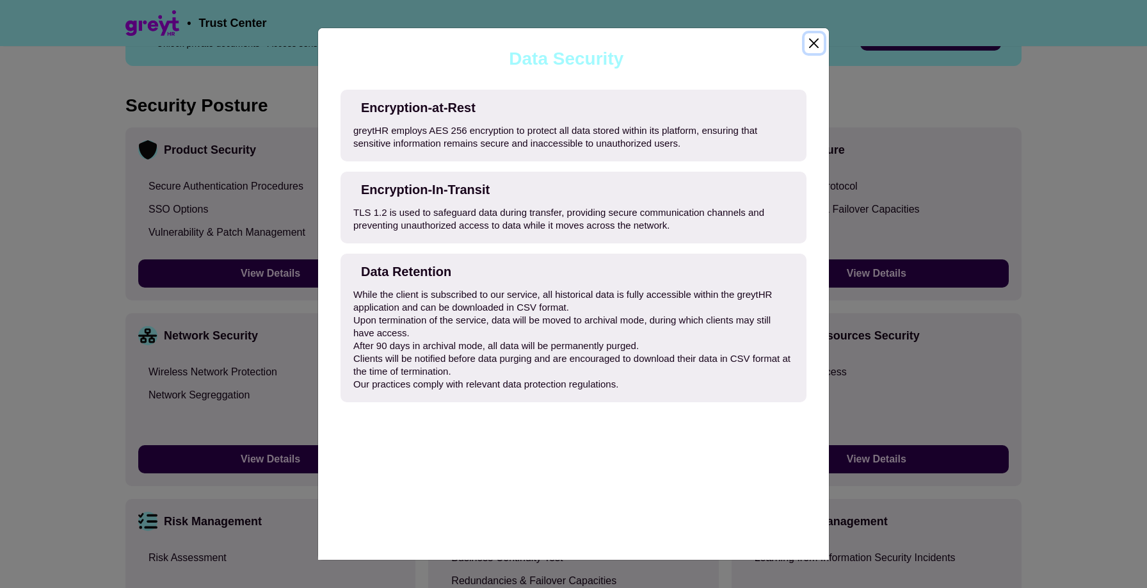
click at [808, 42] on button "Close" at bounding box center [813, 43] width 19 height 20
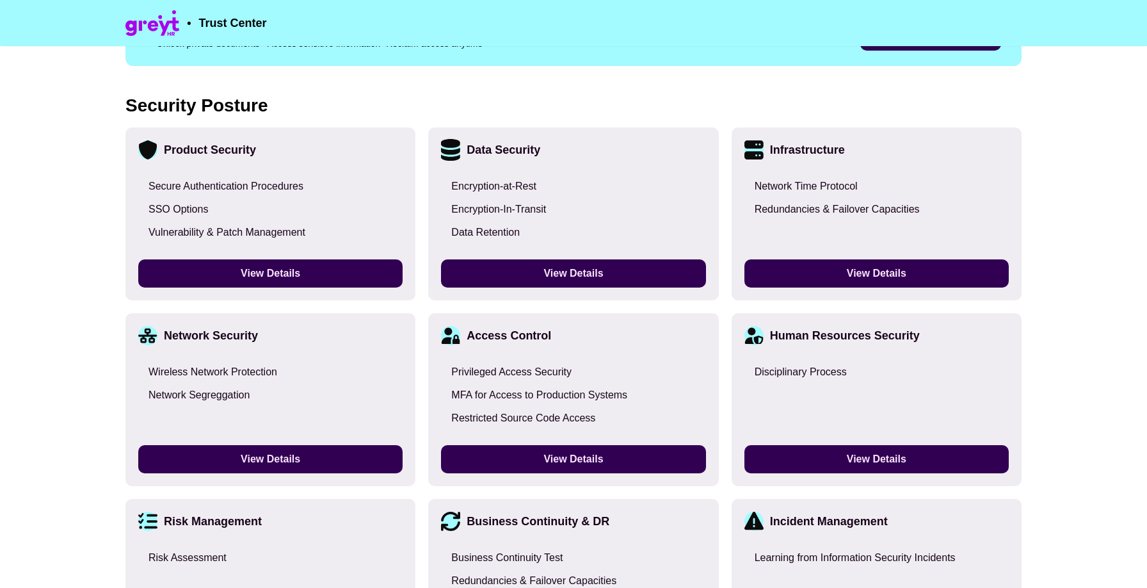
click at [628, 268] on button "View Details" at bounding box center [573, 273] width 264 height 28
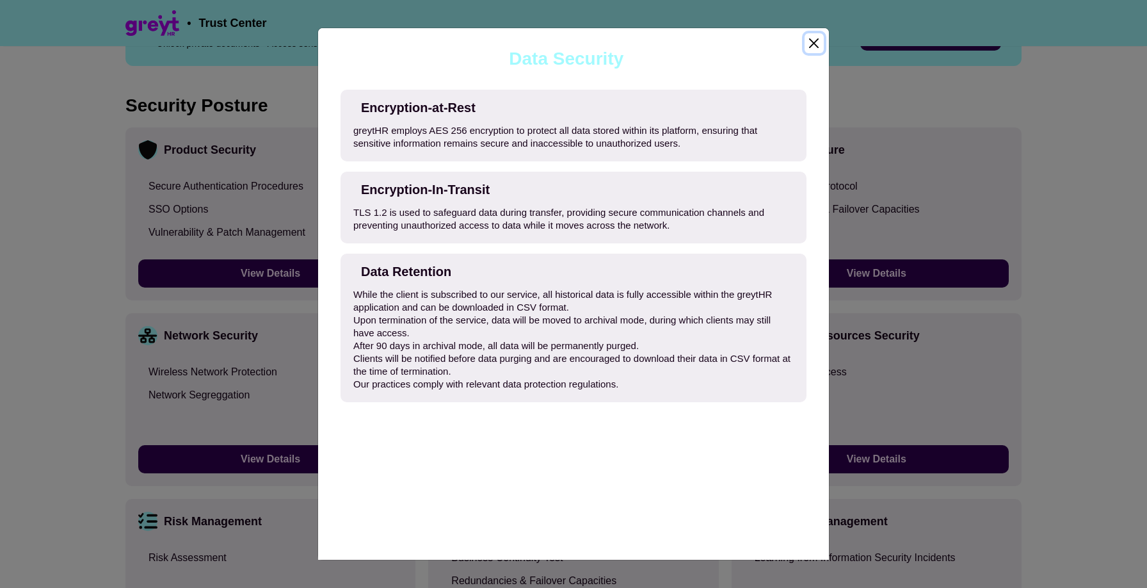
click at [813, 43] on button "Close" at bounding box center [813, 43] width 19 height 20
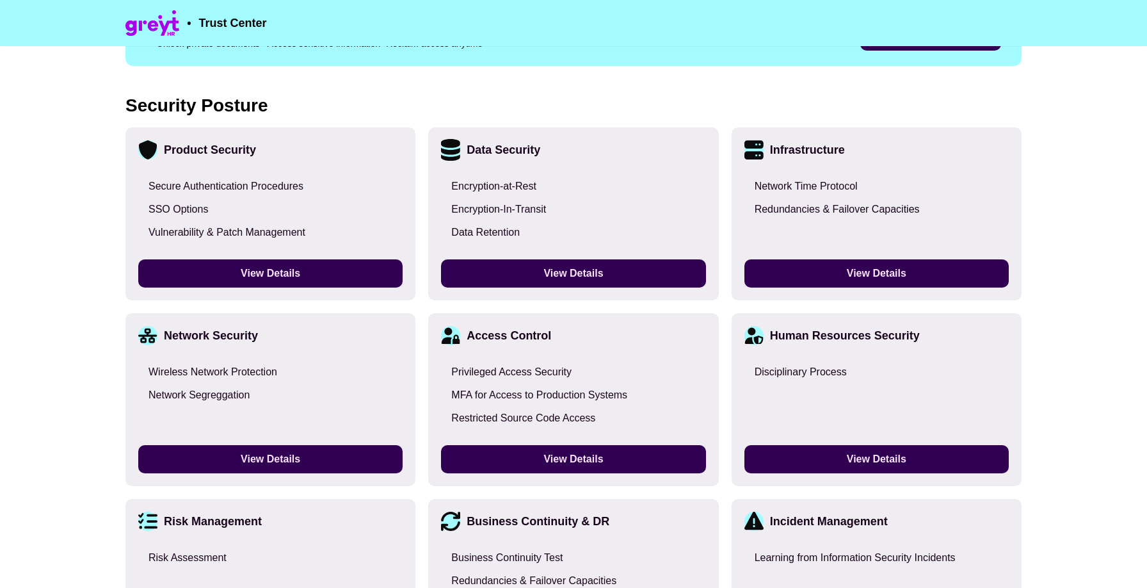
click at [612, 289] on div "Data Security Encryption-at-Rest Encryption-In-Transit Data Retention View Deta…" at bounding box center [573, 213] width 290 height 173
click at [612, 277] on button "View Details" at bounding box center [573, 273] width 264 height 28
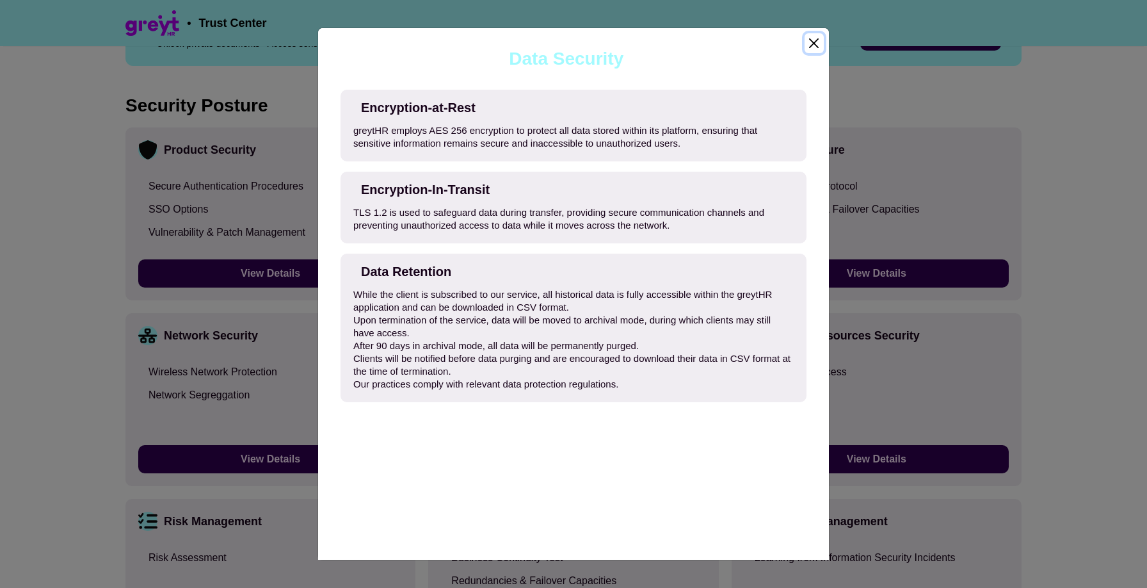
click at [810, 45] on button "Close" at bounding box center [813, 43] width 19 height 20
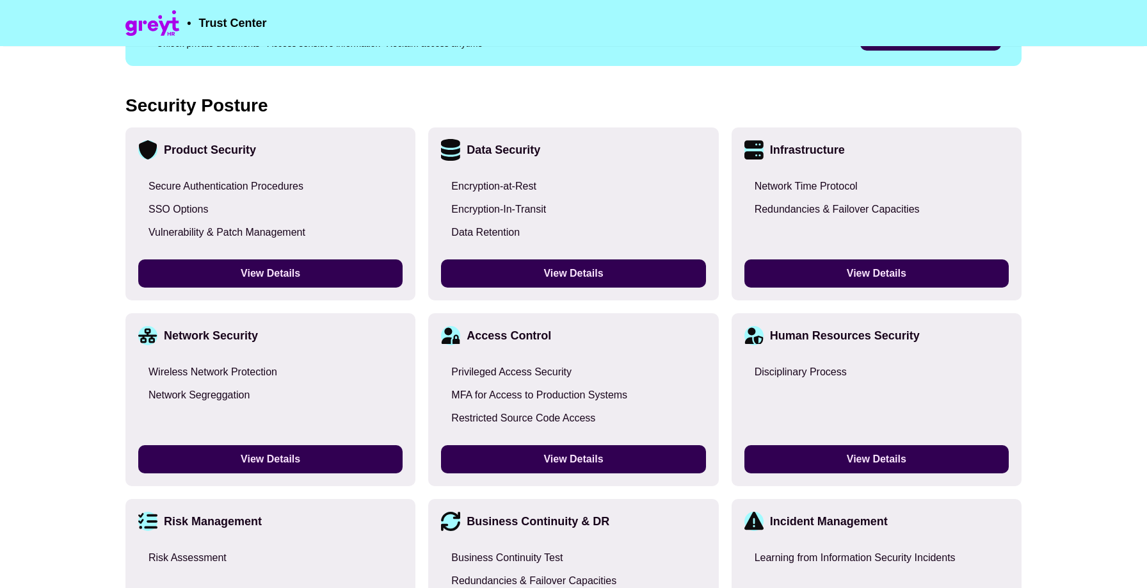
click at [608, 265] on button "View Details" at bounding box center [573, 273] width 264 height 28
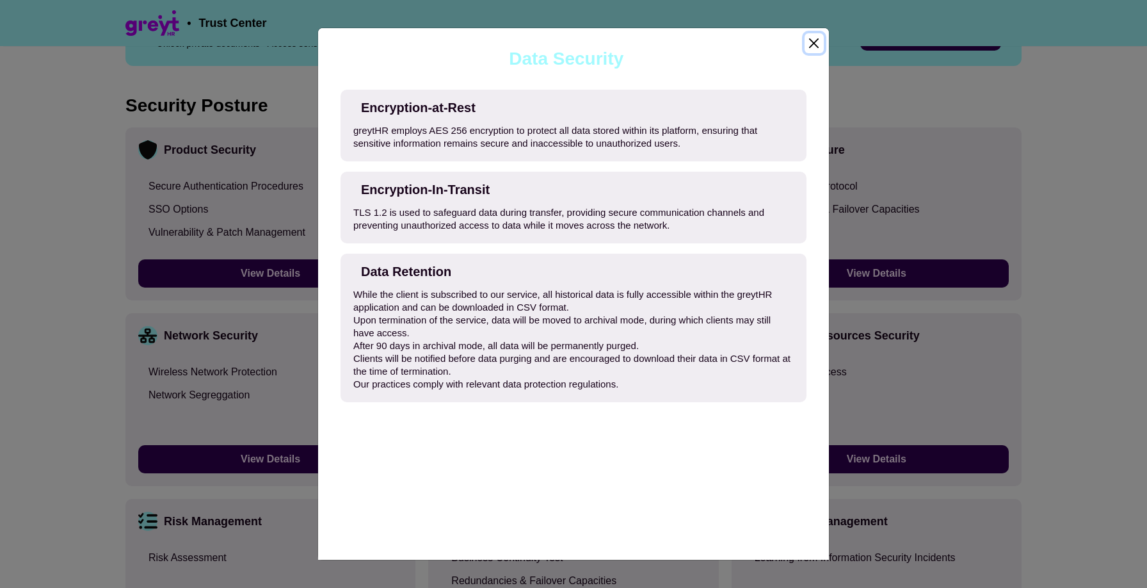
click at [813, 48] on button "Close" at bounding box center [813, 43] width 19 height 20
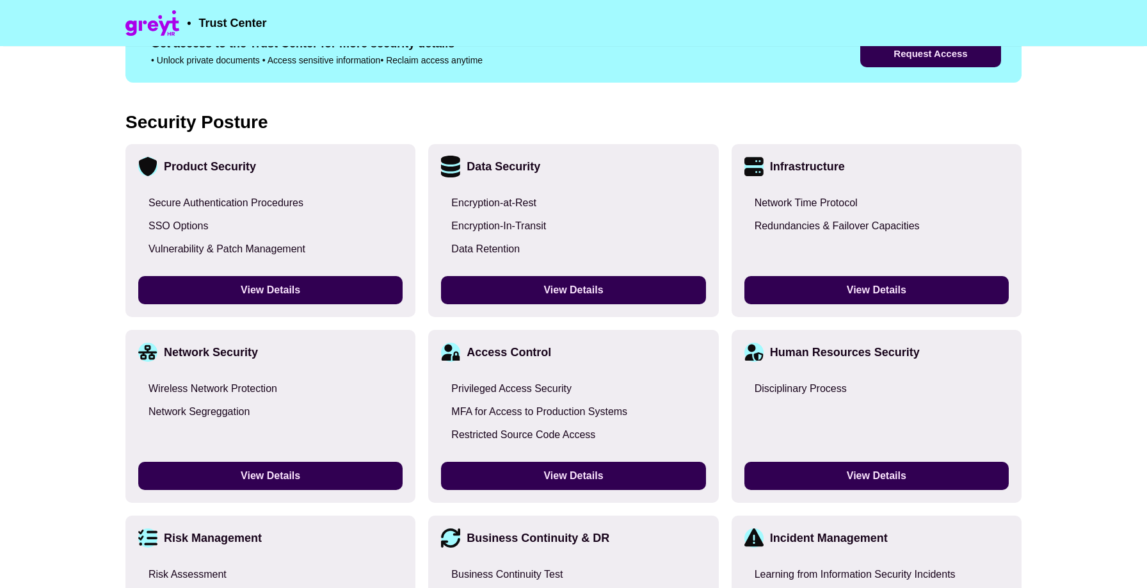
scroll to position [901, 0]
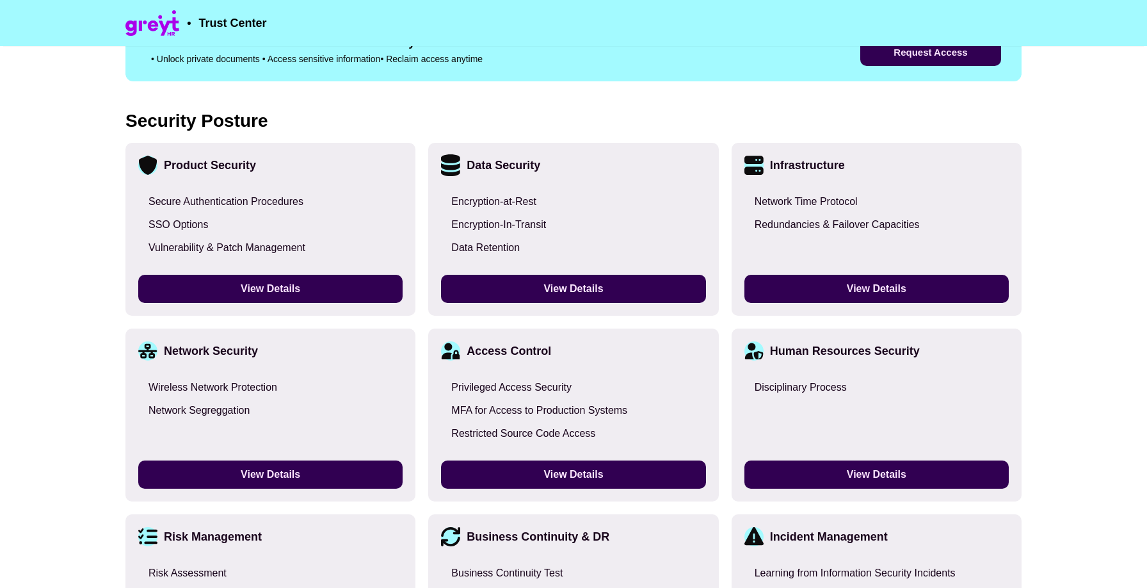
click at [214, 287] on button "View Details" at bounding box center [270, 289] width 264 height 28
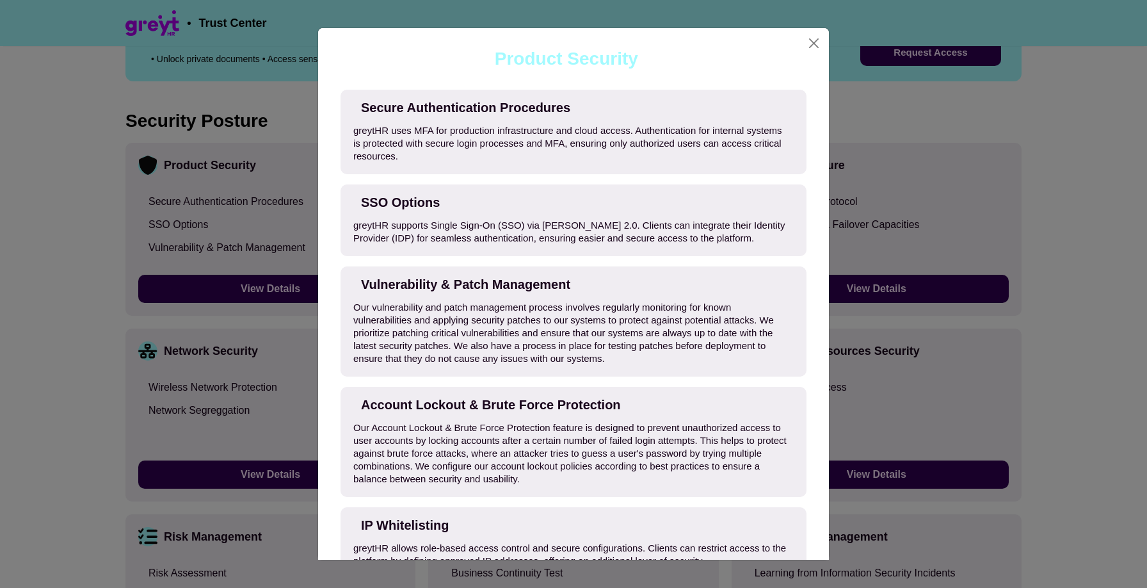
click at [216, 217] on div "Product Security Secure Authentication Procedures greytHR uses MFA for producti…" at bounding box center [573, 294] width 1147 height 588
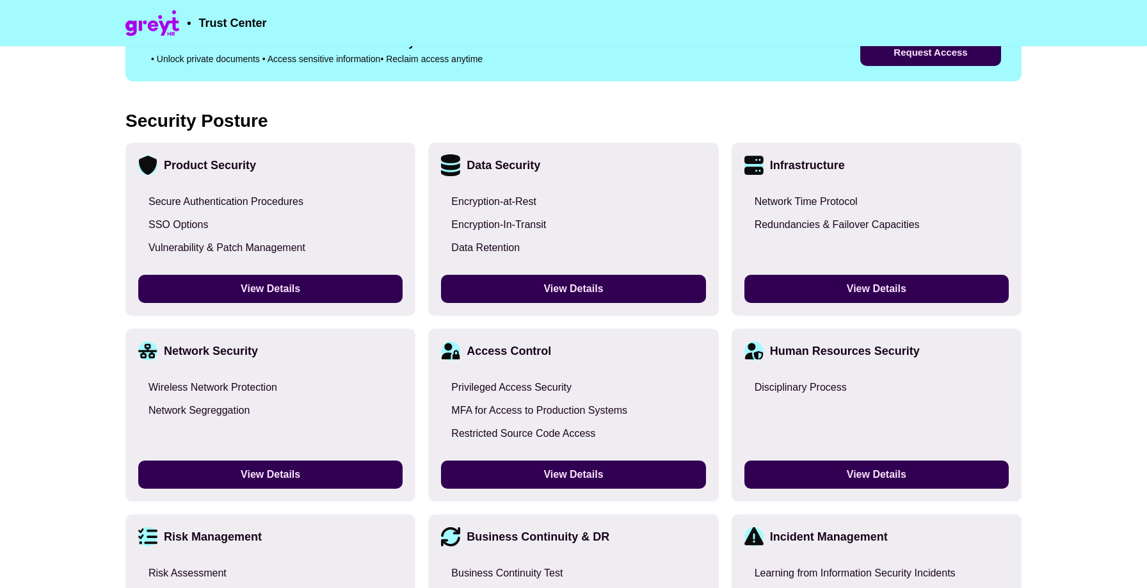
click at [207, 280] on button "View Details" at bounding box center [270, 289] width 264 height 28
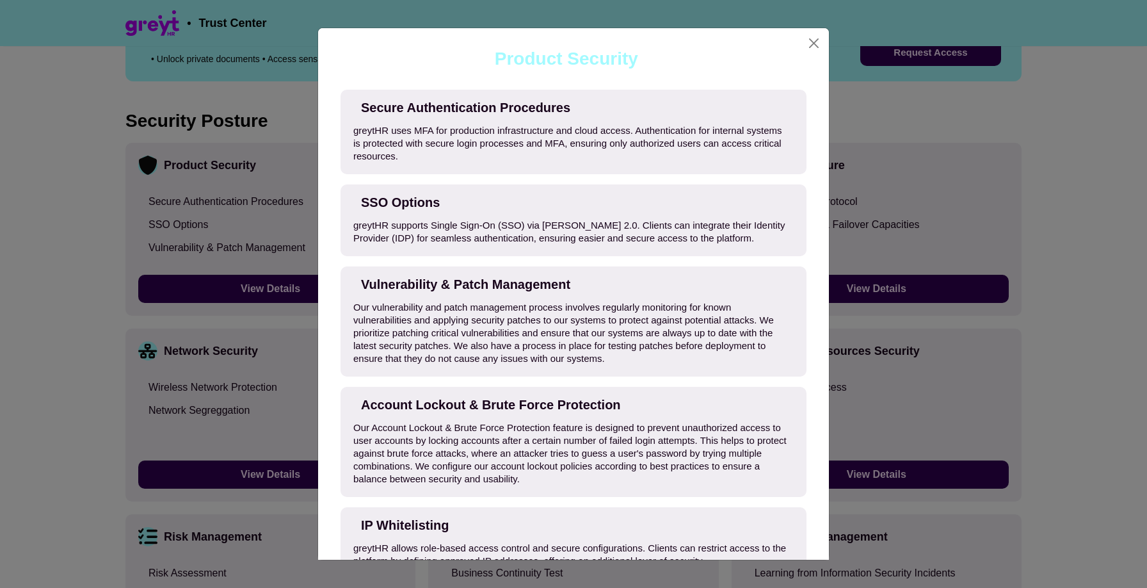
click at [212, 228] on div "Product Security Secure Authentication Procedures greytHR uses MFA for producti…" at bounding box center [573, 294] width 1147 height 588
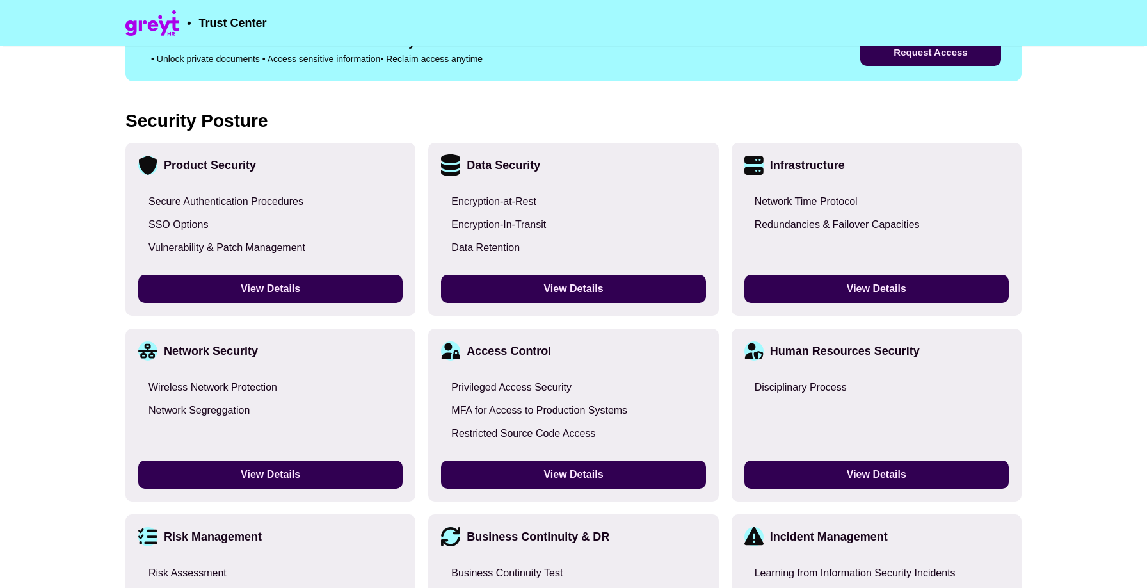
click at [227, 278] on button "View Details" at bounding box center [270, 289] width 264 height 28
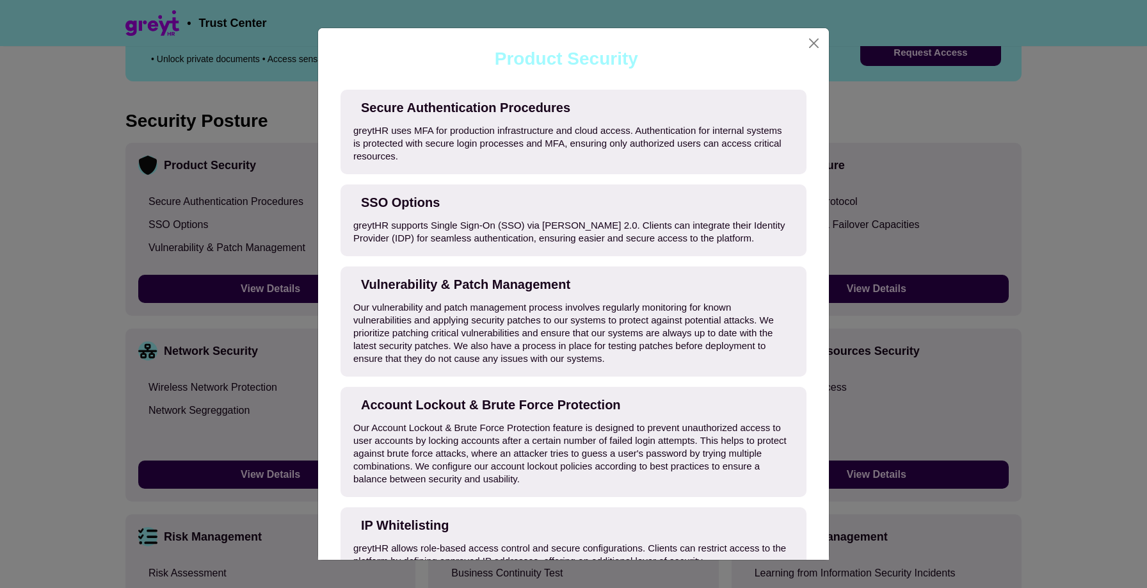
click at [219, 243] on div "Product Security Secure Authentication Procedures greytHR uses MFA for producti…" at bounding box center [573, 294] width 1147 height 588
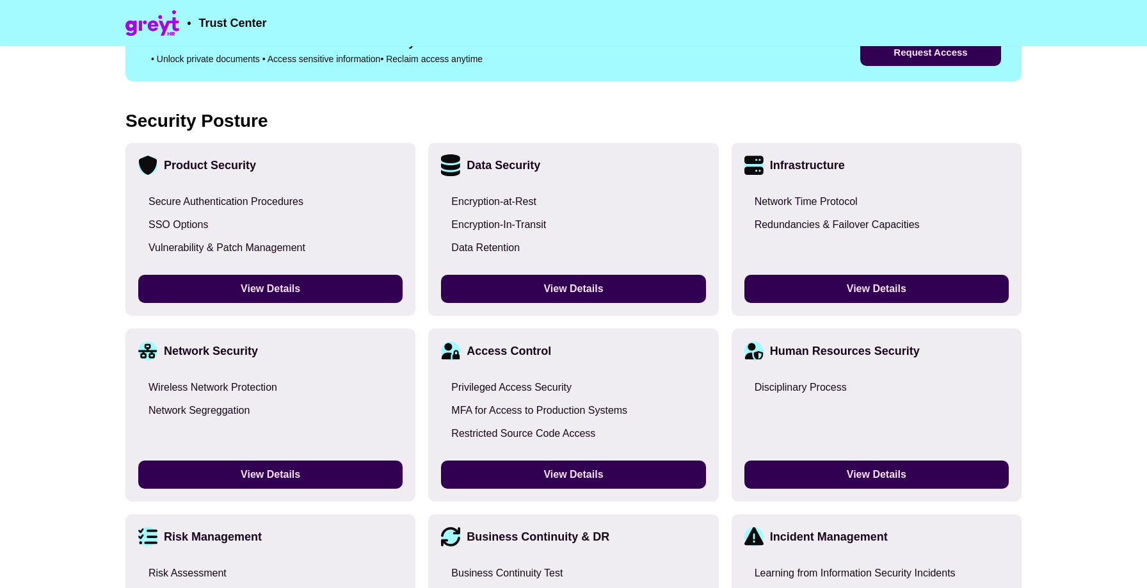
click at [226, 287] on button "View Details" at bounding box center [270, 289] width 264 height 28
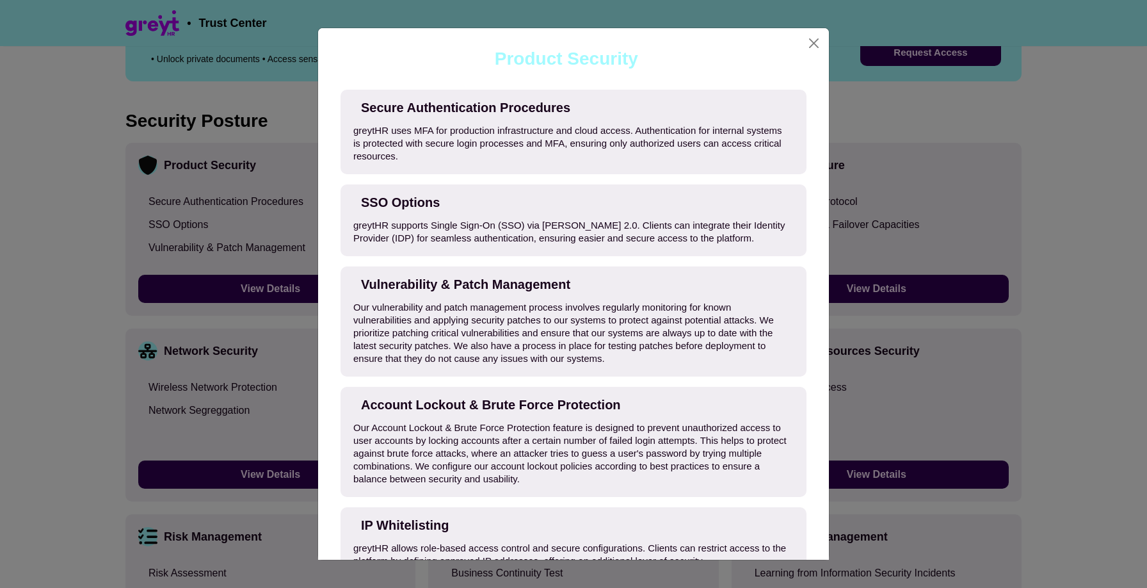
click at [225, 248] on div "Product Security Secure Authentication Procedures greytHR uses MFA for producti…" at bounding box center [573, 294] width 1147 height 588
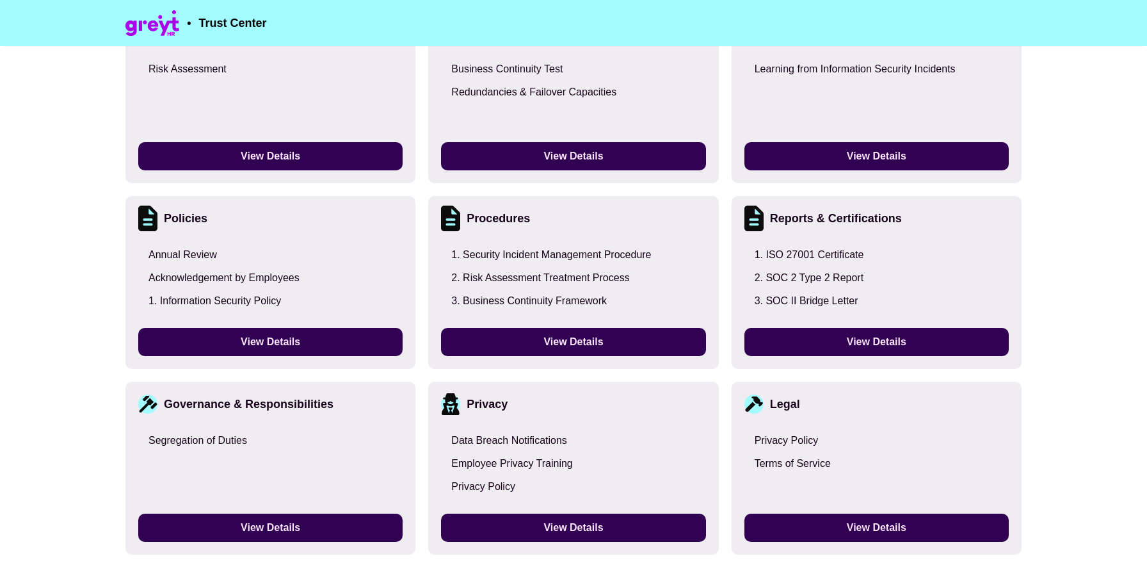
scroll to position [1441, 0]
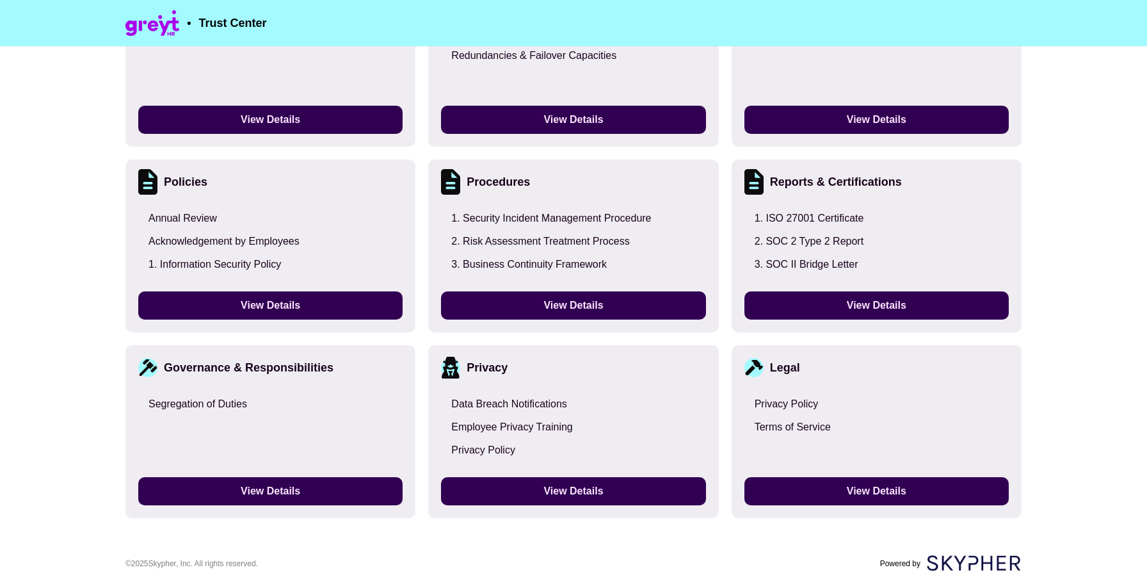
click at [420, 332] on div "Product Security Secure Authentication Procedures SSO Options Vulnerability & P…" at bounding box center [573, 60] width 896 height 915
click at [429, 246] on div "Procedures 1. Security Incident Management Procedure 2. Risk Assessment Treatme…" at bounding box center [573, 245] width 290 height 173
click at [425, 237] on div "Product Security Secure Authentication Procedures SSO Options Vulnerability & P…" at bounding box center [573, 60] width 896 height 915
click at [447, 294] on button "View Details" at bounding box center [573, 305] width 264 height 28
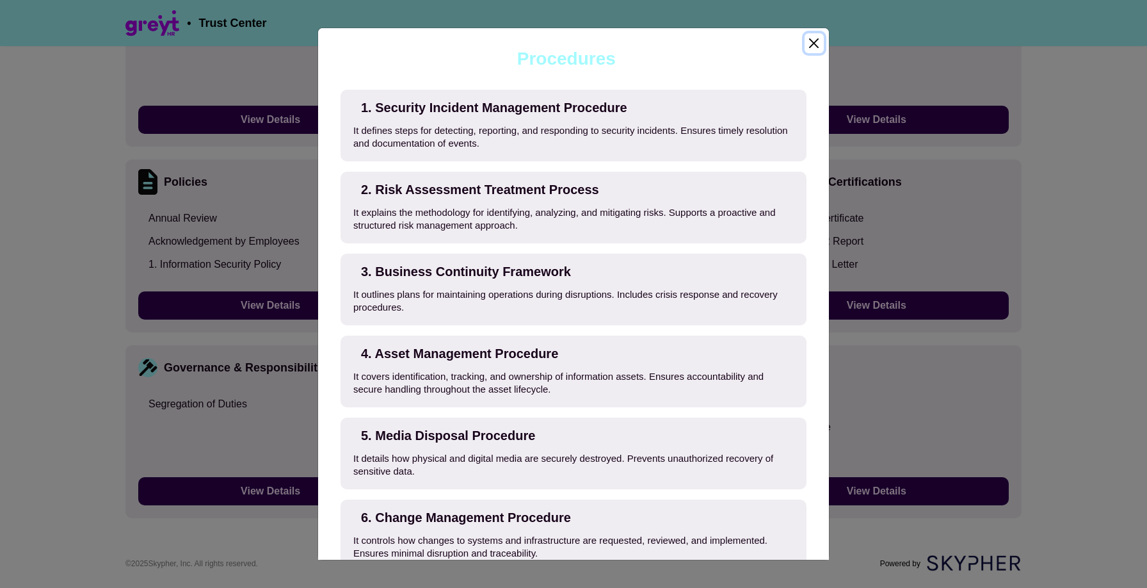
click at [816, 44] on button "Close" at bounding box center [813, 43] width 19 height 20
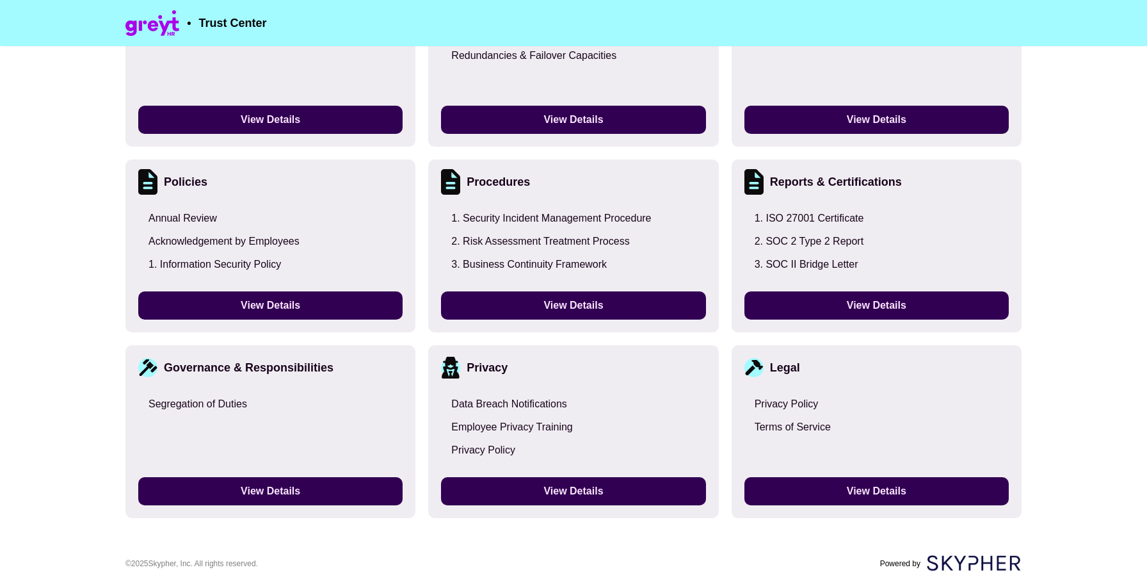
click at [802, 239] on div "2. SOC 2 Type 2 Report" at bounding box center [809, 241] width 109 height 13
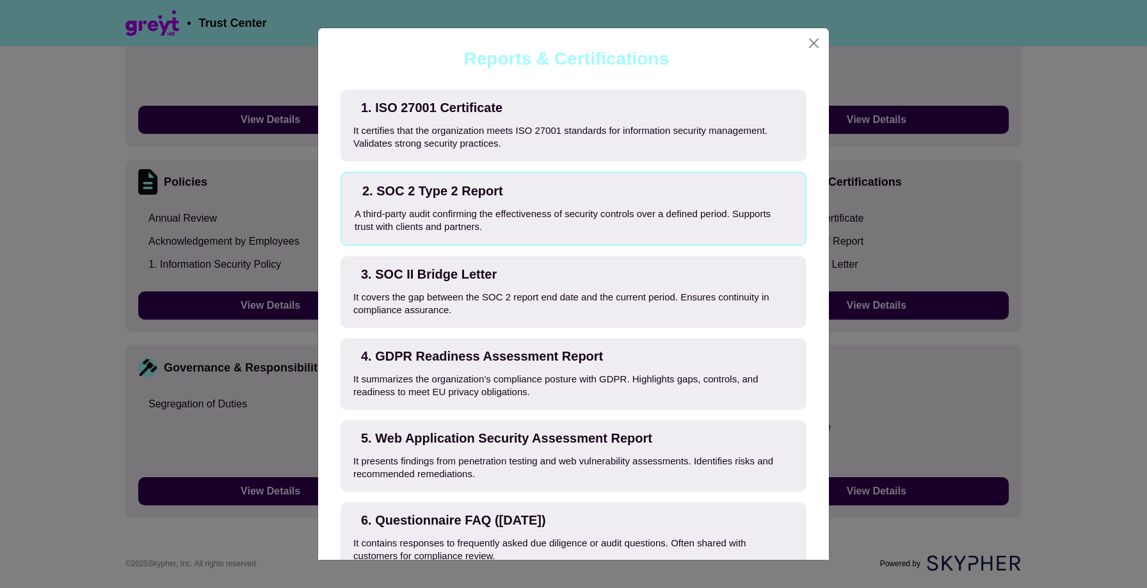
click at [763, 133] on div "It certifies that the organization meets ISO 27001 standards for information se…" at bounding box center [573, 137] width 440 height 26
click at [755, 281] on div "3. SOC II Bridge Letter It covers the gap between the SOC 2 report end date and…" at bounding box center [573, 292] width 466 height 72
click at [755, 292] on div "It covers the gap between the SOC 2 report end date and the current period. Ens…" at bounding box center [573, 304] width 440 height 26
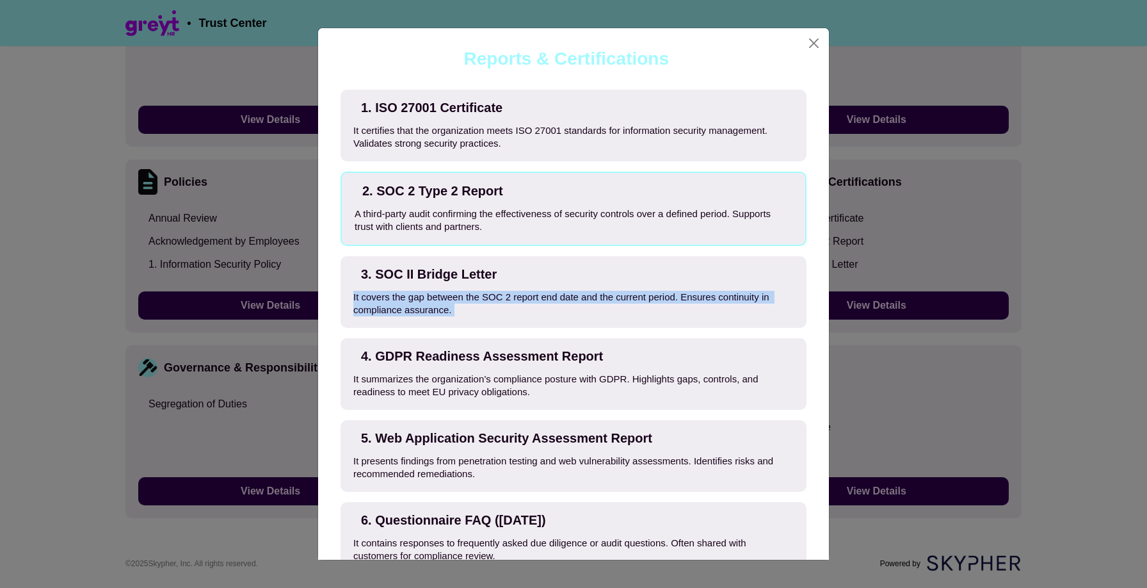
click at [755, 292] on div "It covers the gap between the SOC 2 report end date and the current period. Ens…" at bounding box center [573, 304] width 440 height 26
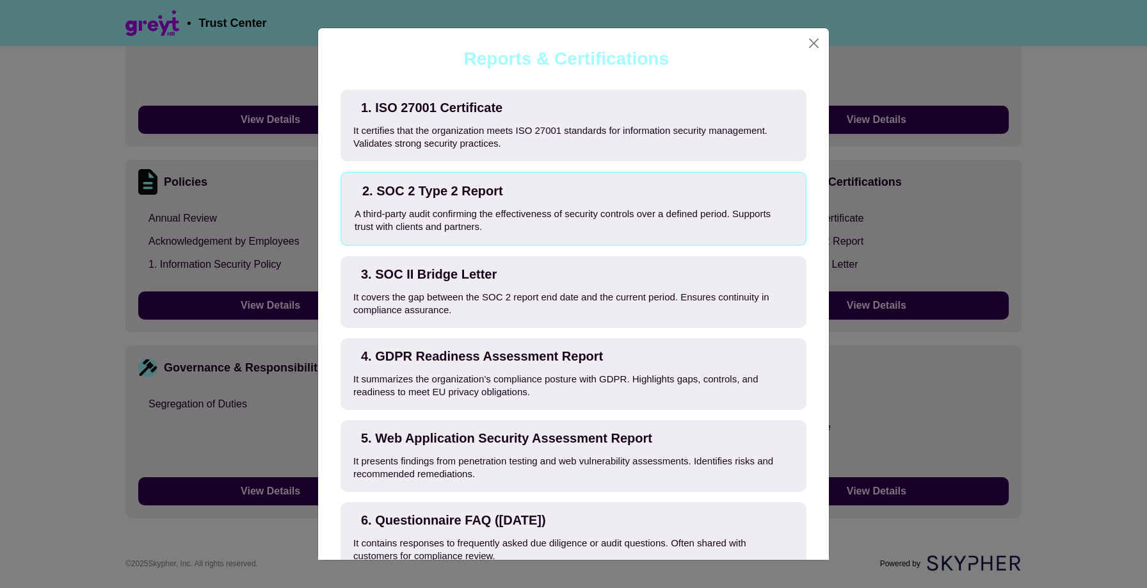
click at [753, 368] on div "4. GDPR Readiness Assessment Report It summarizes the organization’s compliance…" at bounding box center [573, 374] width 466 height 72
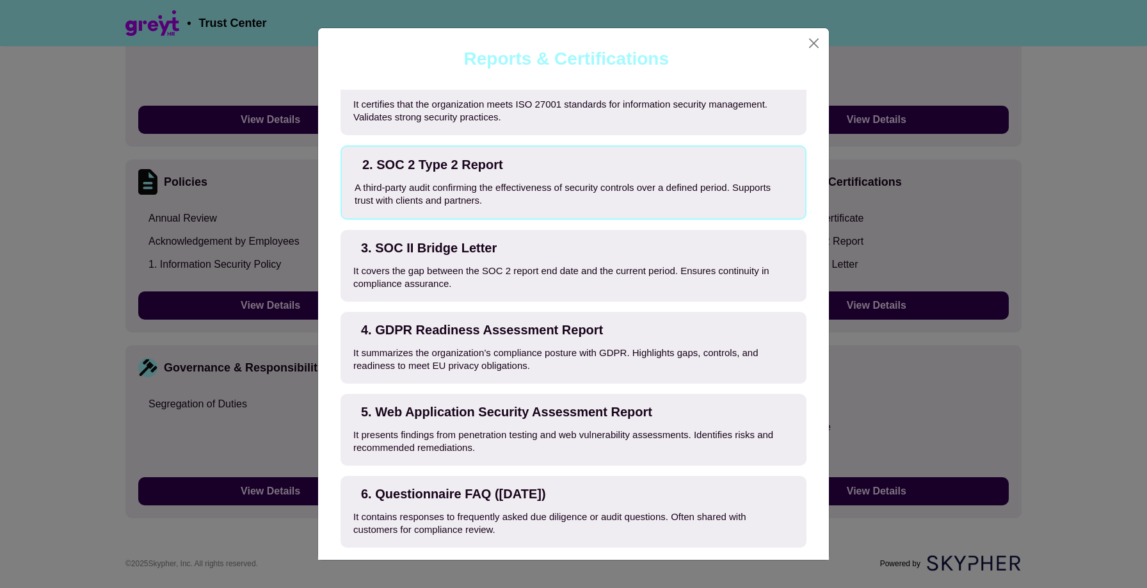
scroll to position [0, 0]
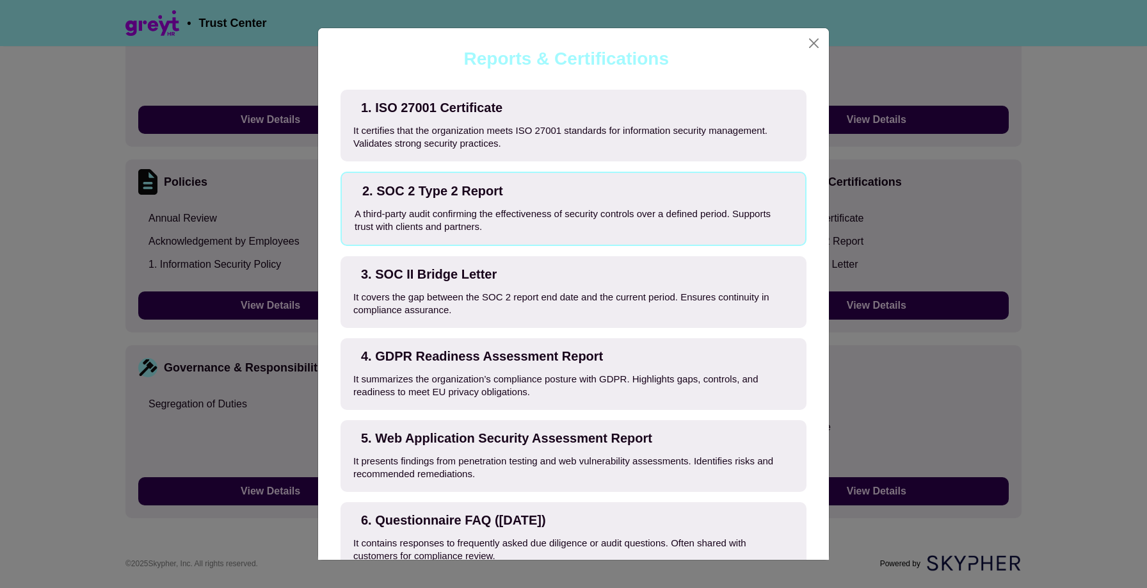
click at [787, 302] on div "It covers the gap between the SOC 2 report end date and the current period. Ens…" at bounding box center [573, 304] width 440 height 26
click at [764, 301] on div "It covers the gap between the SOC 2 report end date and the current period. Ens…" at bounding box center [573, 304] width 440 height 26
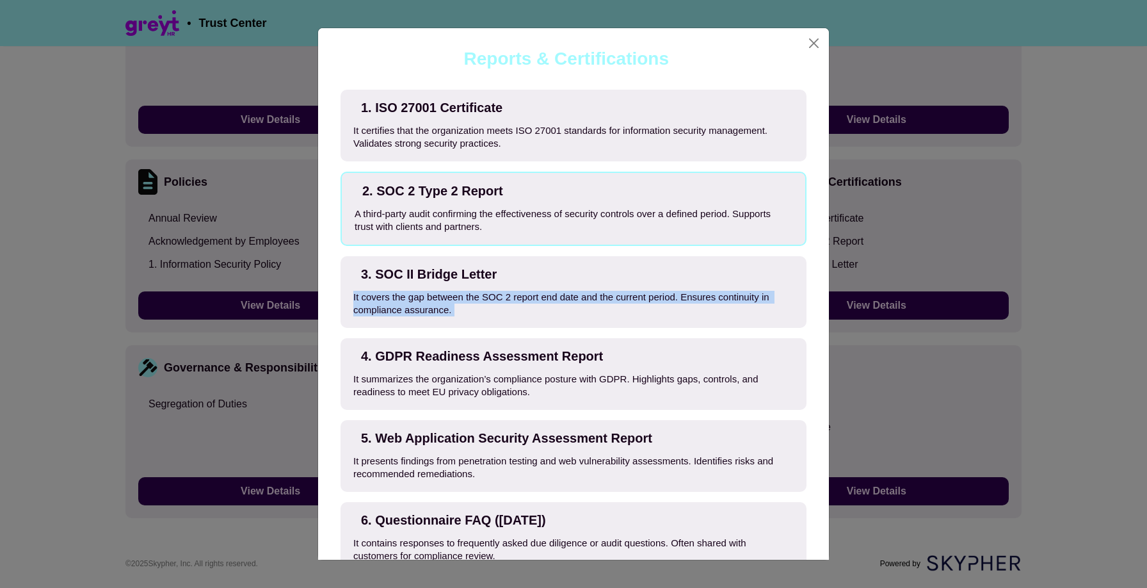
click at [764, 301] on div "It covers the gap between the SOC 2 report end date and the current period. Ens…" at bounding box center [573, 304] width 440 height 26
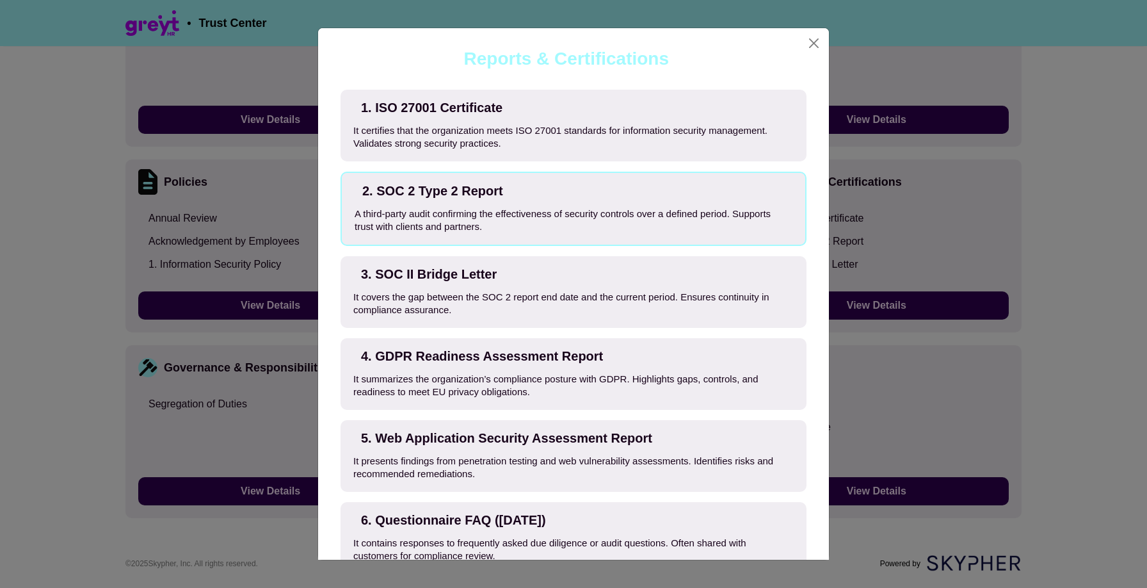
click at [803, 358] on div "4. GDPR Readiness Assessment Report It summarizes the organization’s compliance…" at bounding box center [573, 374] width 466 height 72
click at [874, 363] on div "Reports & Certifications 1. ISO 27001 Certificate It certifies that the organiz…" at bounding box center [573, 294] width 1147 height 588
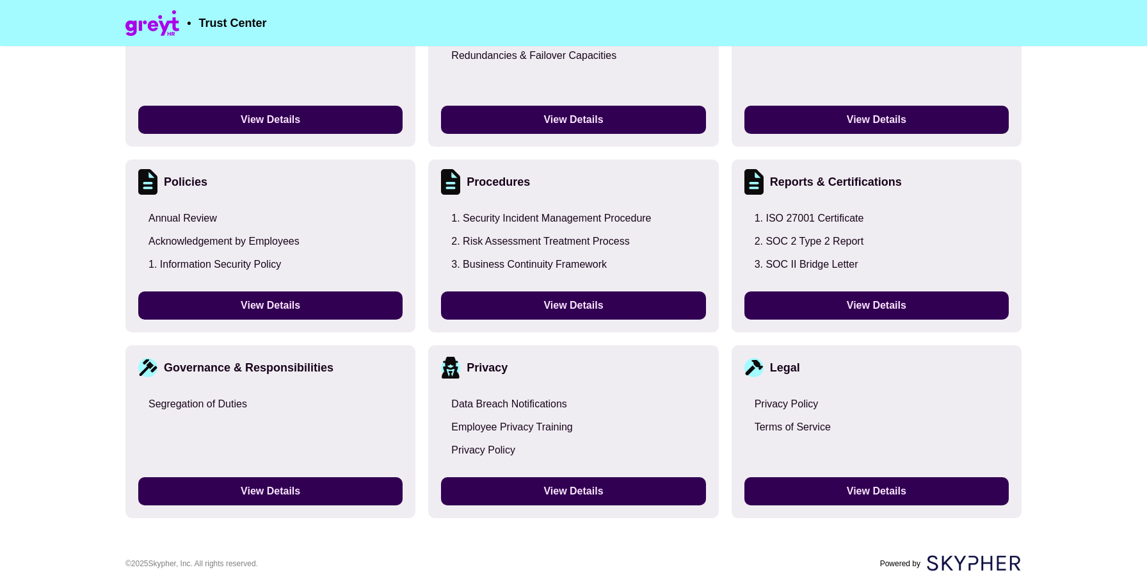
click at [844, 373] on div "Legal" at bounding box center [876, 367] width 264 height 19
click at [833, 492] on button "View Details" at bounding box center [876, 491] width 264 height 28
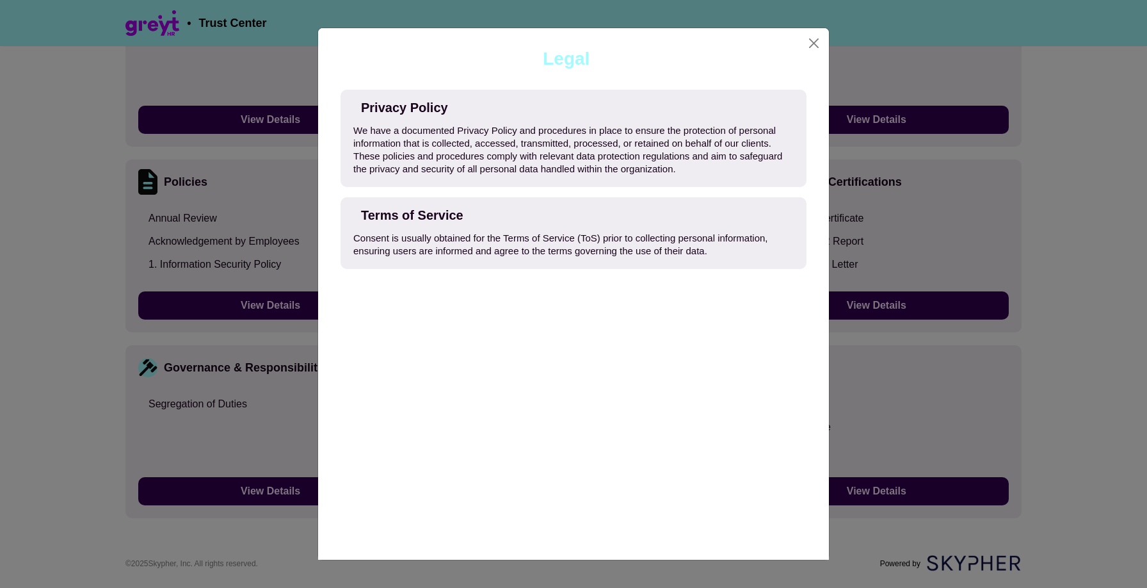
click at [599, 120] on div "Privacy Policy We have a documented Privacy Policy and procedures in place to e…" at bounding box center [573, 138] width 466 height 97
click at [607, 150] on div "We have a documented Privacy Policy and procedures in place to ensure the prote…" at bounding box center [573, 149] width 440 height 51
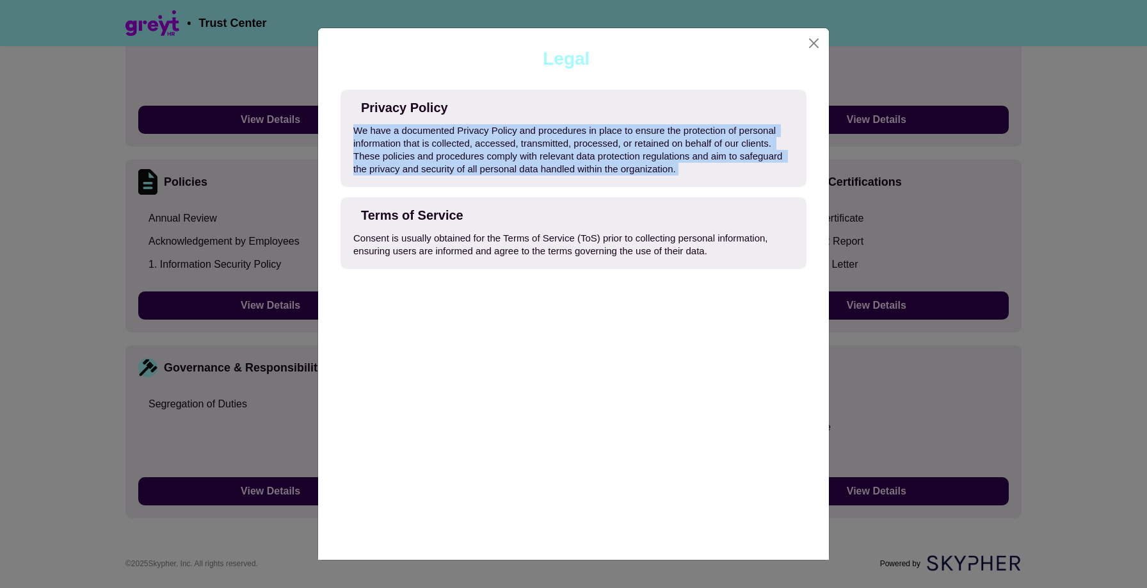
click at [607, 150] on div "We have a documented Privacy Policy and procedures in place to ensure the prote…" at bounding box center [573, 149] width 440 height 51
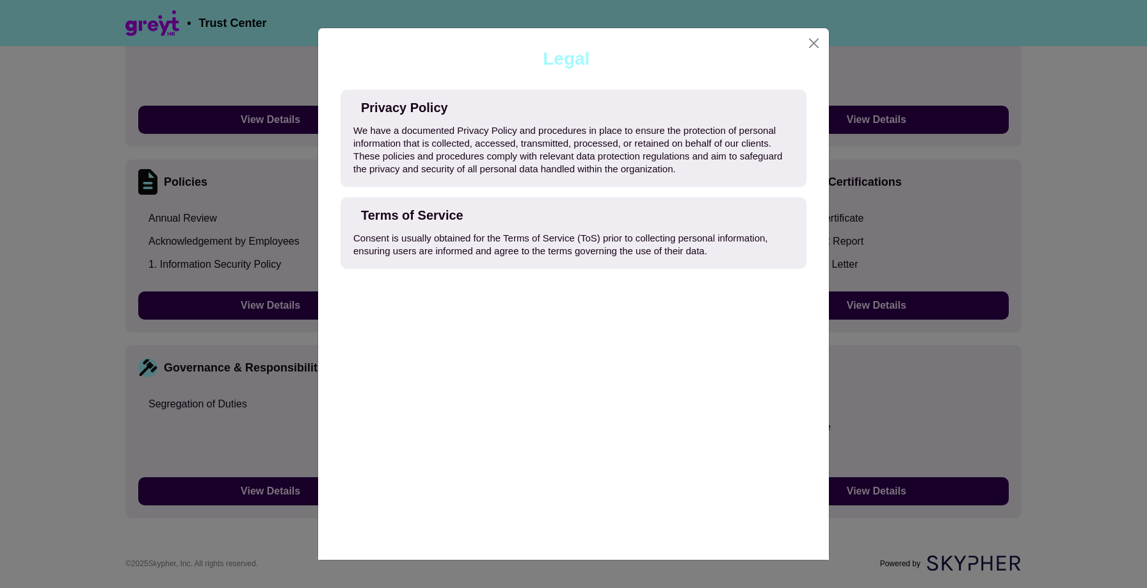
click at [429, 105] on div "Privacy Policy" at bounding box center [404, 107] width 87 height 13
click at [440, 152] on div "We have a documented Privacy Policy and procedures in place to ensure the prote…" at bounding box center [573, 149] width 440 height 51
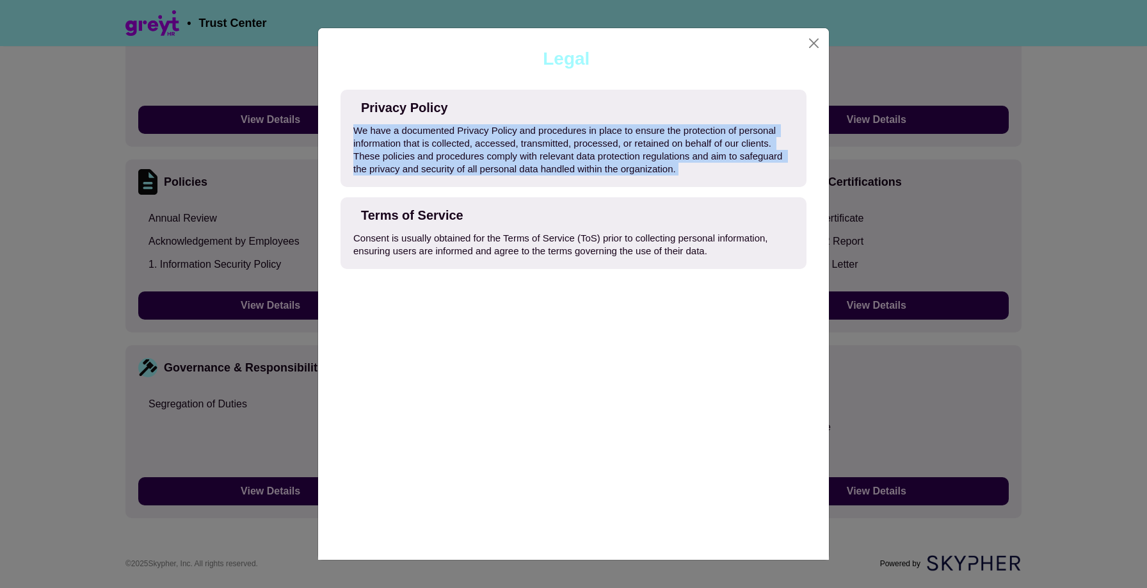
click at [440, 152] on div "We have a documented Privacy Policy and procedures in place to ensure the prote…" at bounding box center [573, 149] width 440 height 51
click at [440, 258] on div "Terms of Service Consent is usually obtained for the Terms of Service (ToS) pri…" at bounding box center [573, 233] width 466 height 72
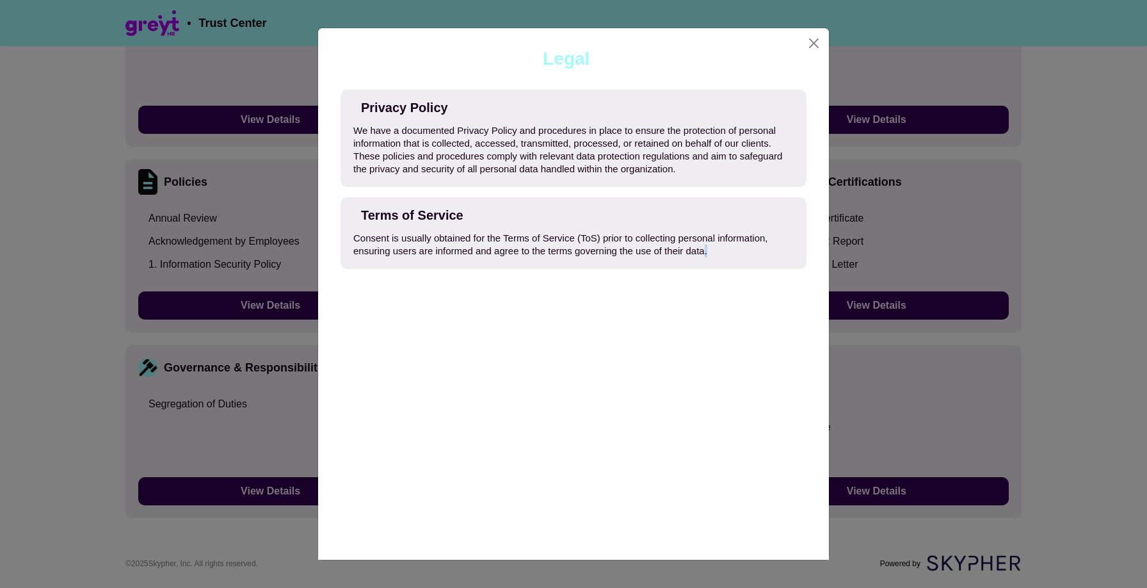
click at [440, 258] on div "Terms of Service Consent is usually obtained for the Terms of Service (ToS) pri…" at bounding box center [573, 233] width 466 height 72
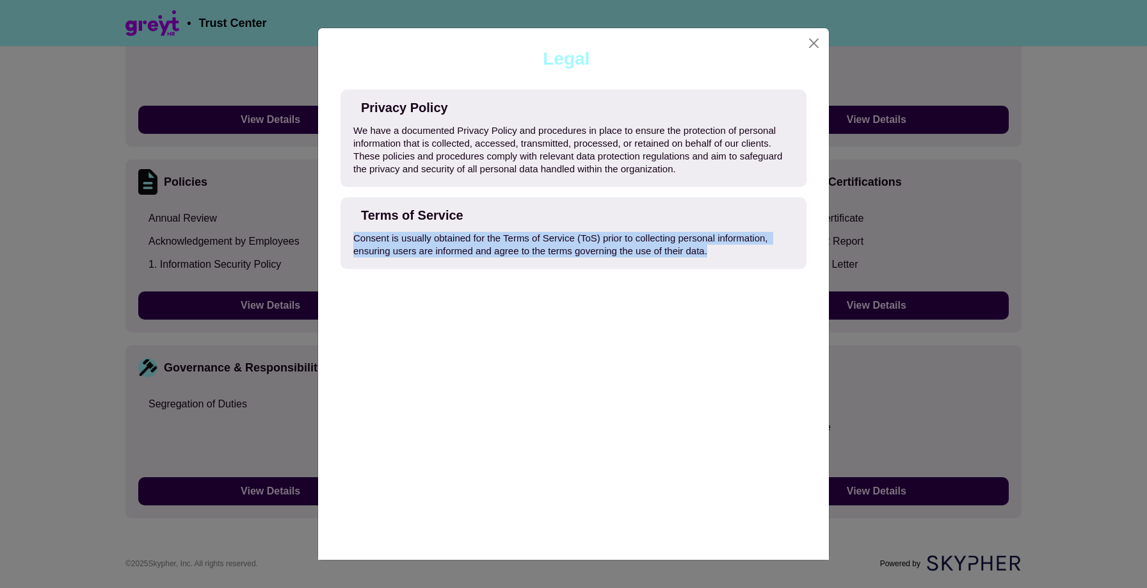
click at [440, 258] on div "Terms of Service Consent is usually obtained for the Terms of Service (ToS) pri…" at bounding box center [573, 233] width 466 height 72
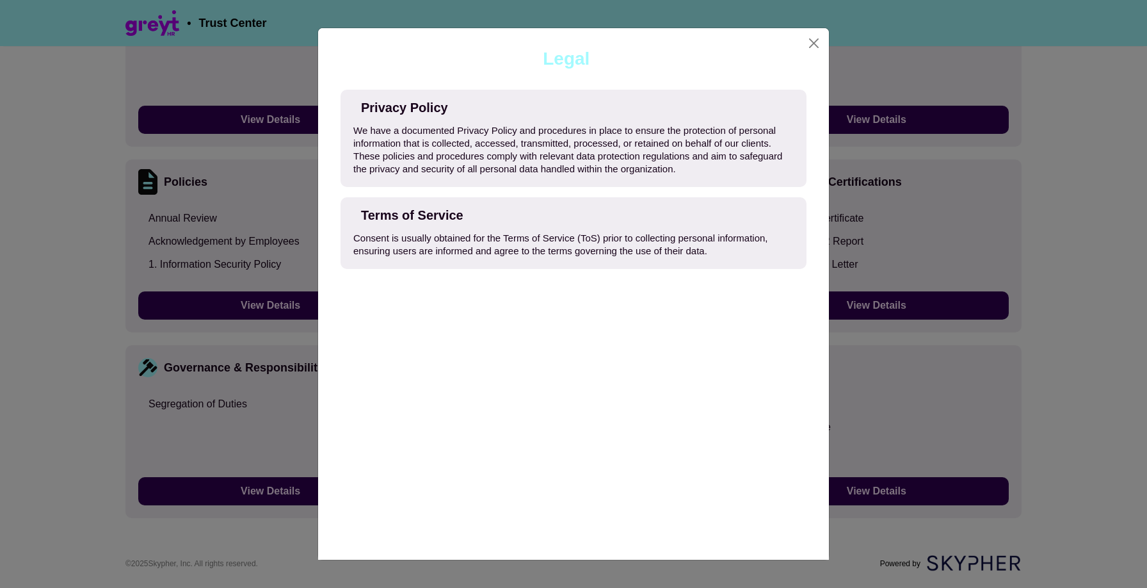
click at [440, 216] on div "Terms of Service" at bounding box center [412, 215] width 102 height 13
click at [446, 259] on div "Terms of Service Consent is usually obtained for the Terms of Service (ToS) pri…" at bounding box center [573, 233] width 466 height 72
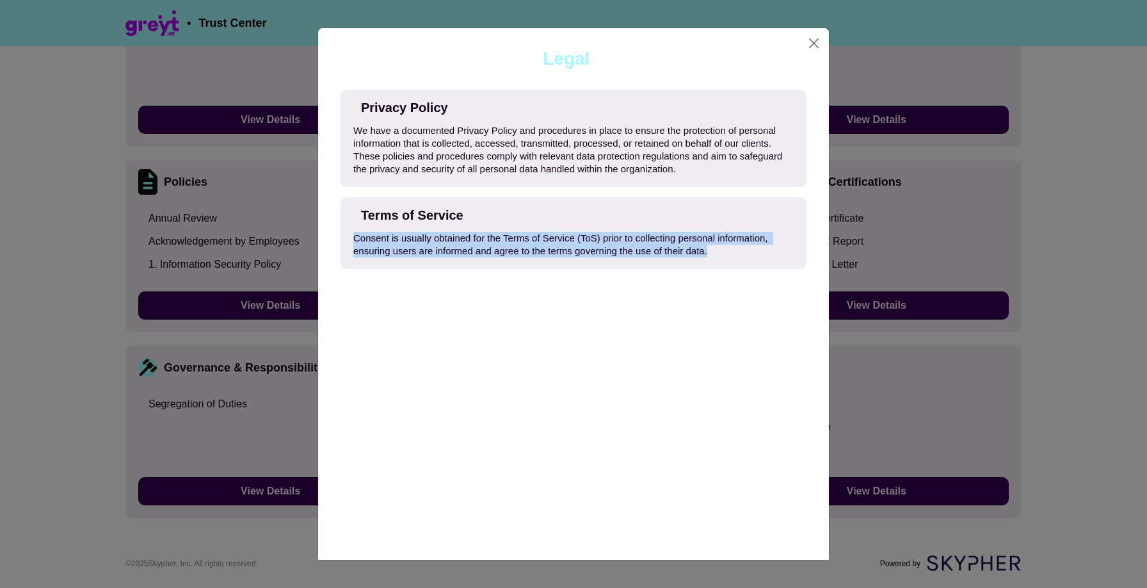
click at [446, 259] on div "Terms of Service Consent is usually obtained for the Terms of Service (ToS) pri…" at bounding box center [573, 233] width 466 height 72
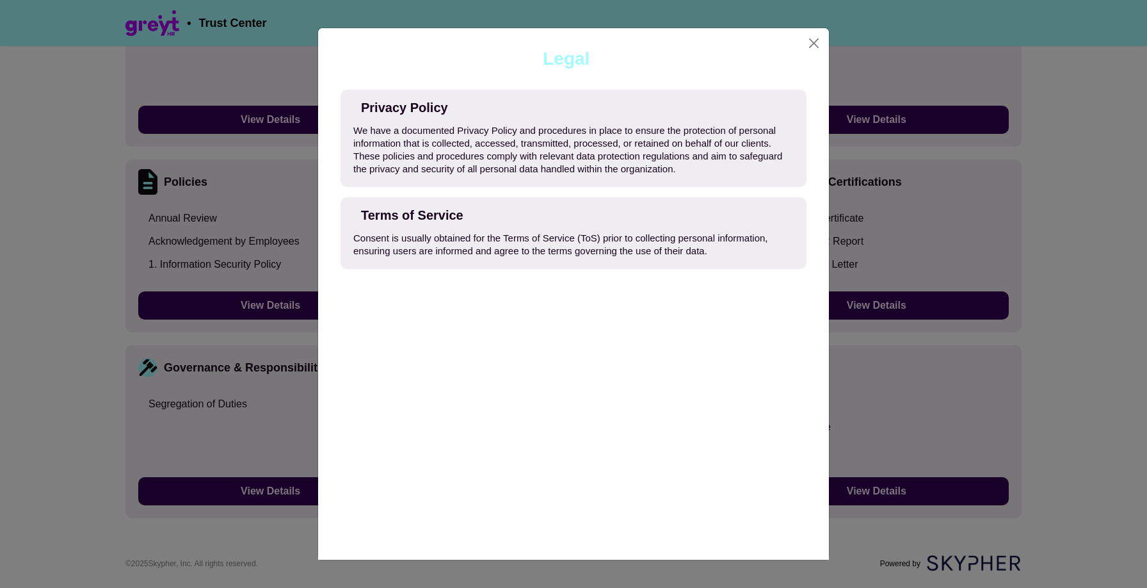
click at [504, 329] on div "Privacy Policy We have a documented Privacy Policy and procedures in place to e…" at bounding box center [573, 325] width 511 height 470
click at [812, 38] on button "Close" at bounding box center [813, 43] width 19 height 20
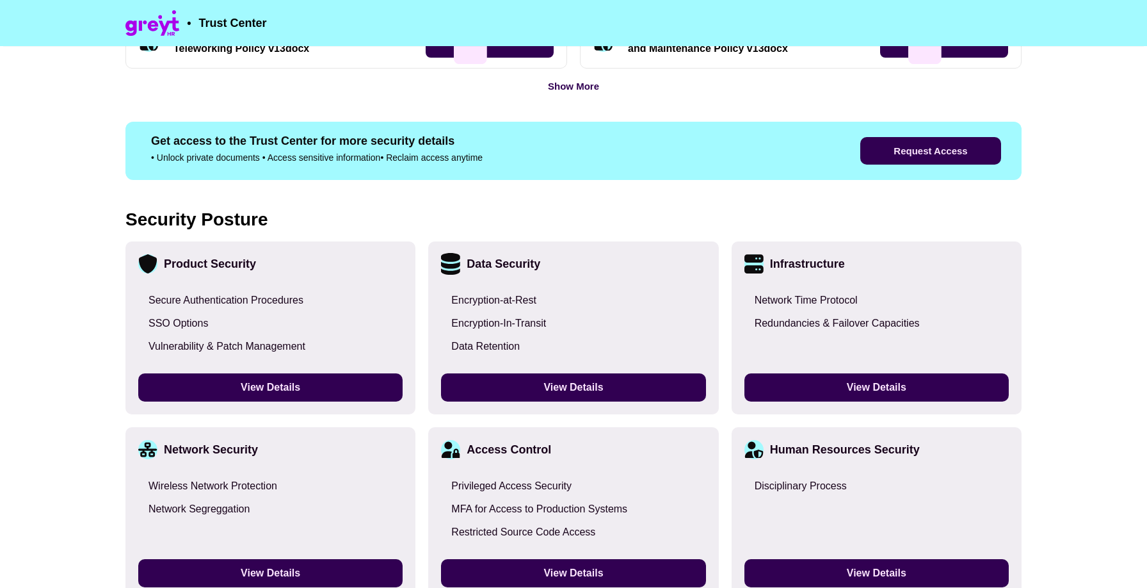
scroll to position [817, 0]
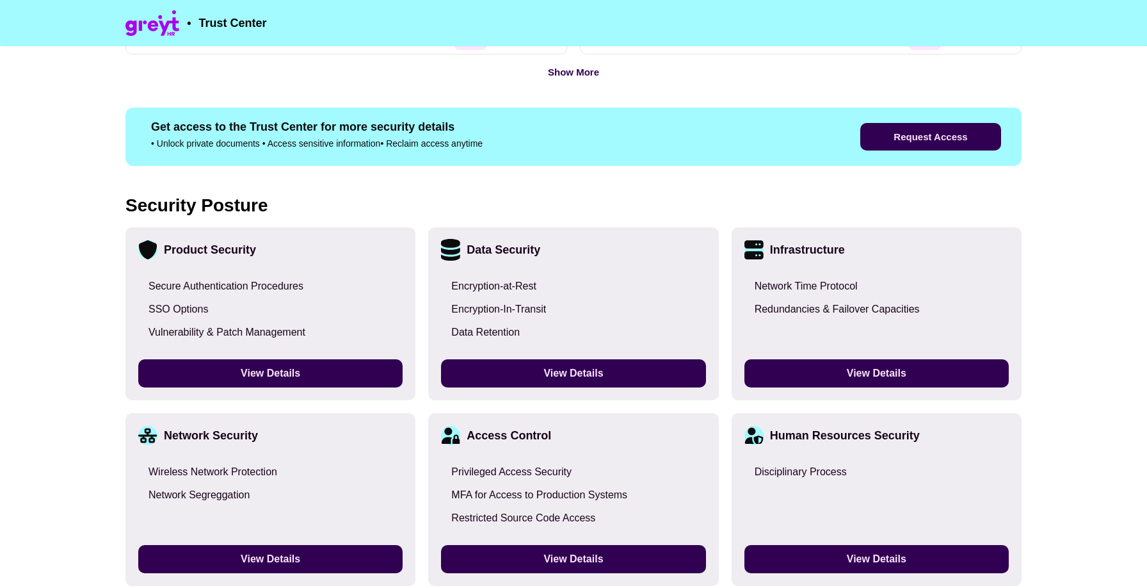
click at [783, 252] on div "Infrastructure" at bounding box center [807, 249] width 75 height 13
click at [787, 305] on div "Redundancies & Failover Capacities" at bounding box center [837, 309] width 165 height 13
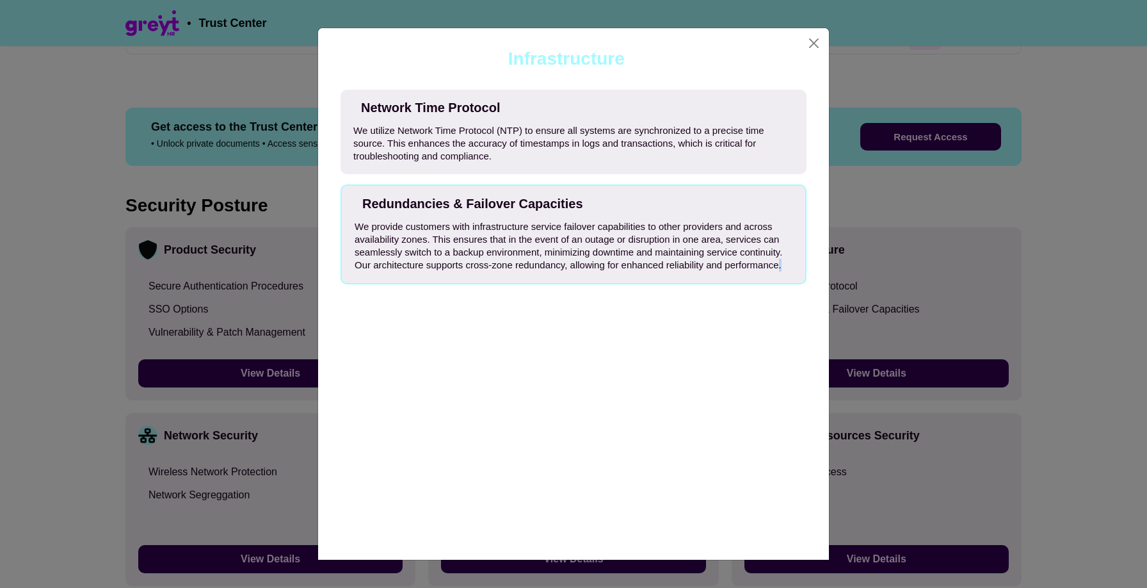
click at [787, 305] on div "Network Time Protocol We utilize Network Time Protocol (NTP) to ensure all syst…" at bounding box center [573, 325] width 511 height 470
click at [780, 126] on div "We utilize Network Time Protocol (NTP) to ensure all systems are synchronized t…" at bounding box center [573, 143] width 440 height 38
click at [815, 35] on button "Close" at bounding box center [813, 43] width 19 height 20
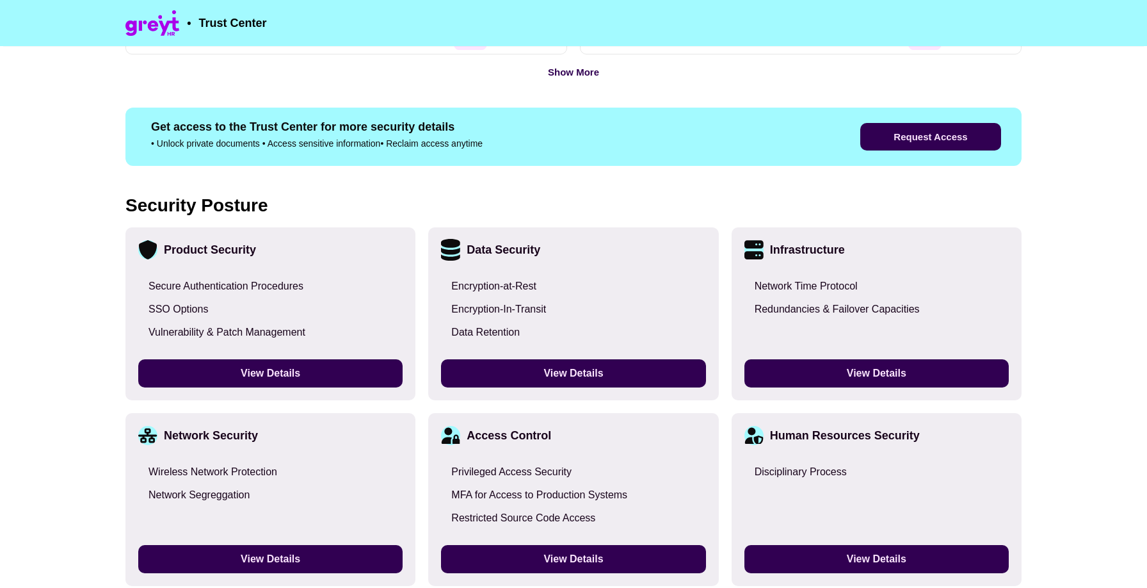
click at [804, 300] on div "Redundancies & Failover Capacities" at bounding box center [876, 309] width 264 height 23
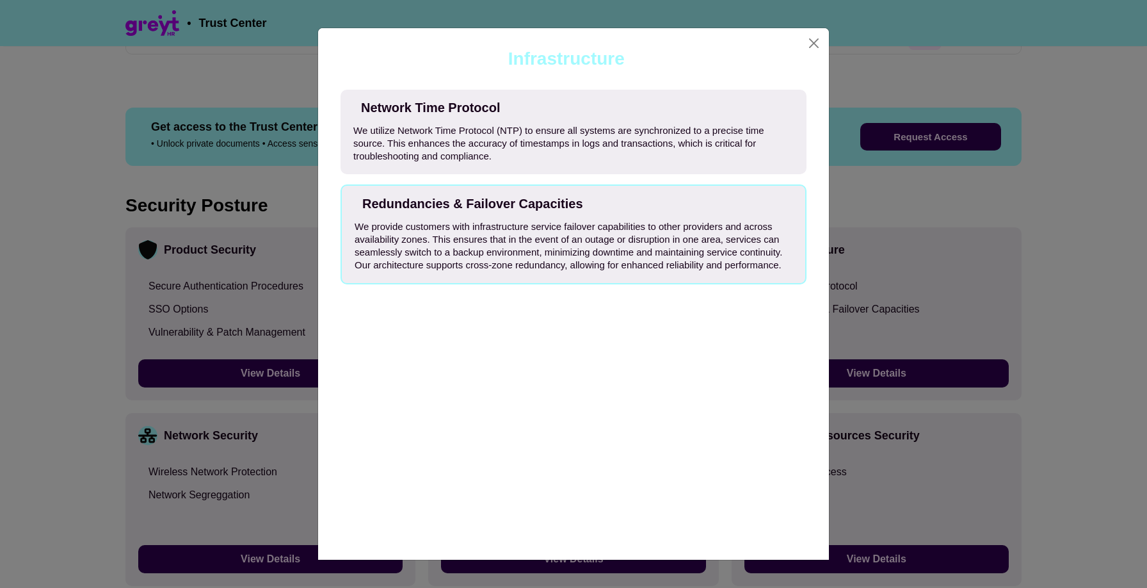
click at [685, 162] on div "We utilize Network Time Protocol (NTP) to ensure all systems are synchronized t…" at bounding box center [573, 143] width 440 height 38
click at [806, 51] on button "Close" at bounding box center [813, 43] width 19 height 20
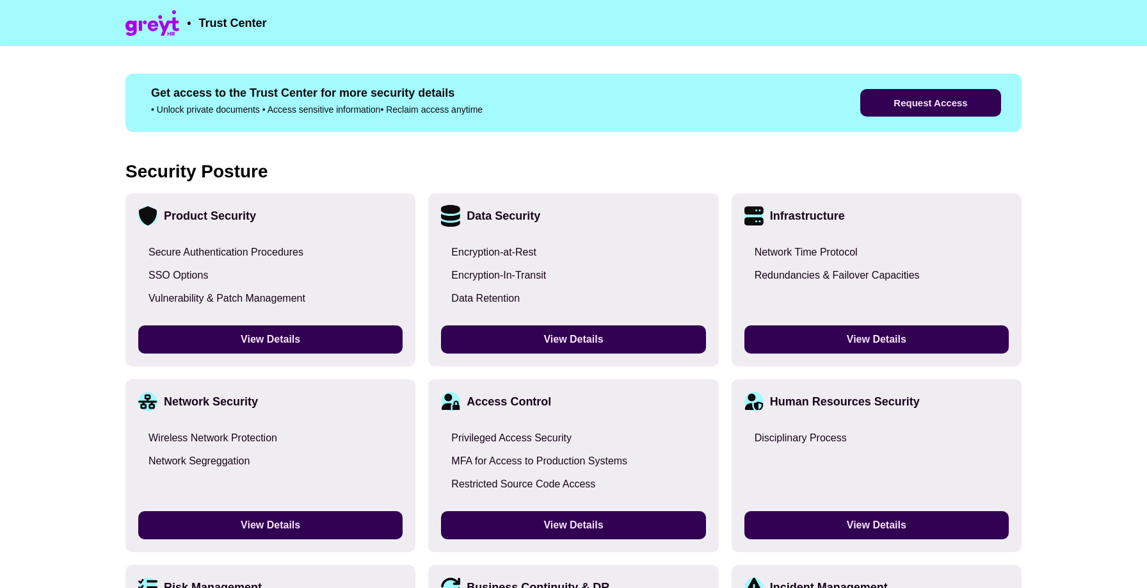
scroll to position [853, 0]
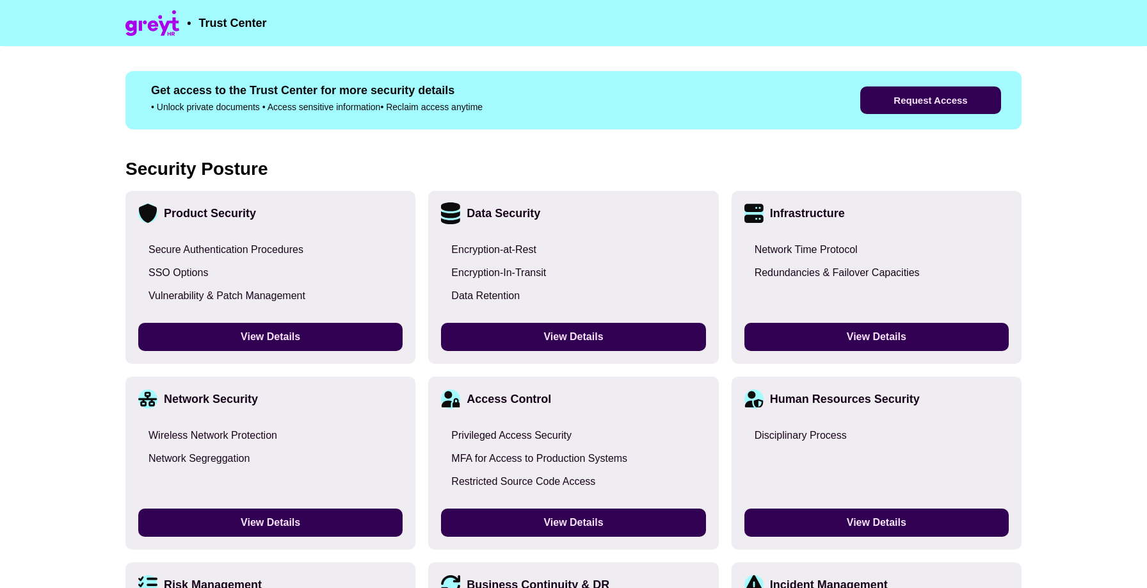
click at [163, 167] on div "Security Posture" at bounding box center [196, 169] width 143 height 18
drag, startPoint x: 340, startPoint y: 293, endPoint x: 147, endPoint y: 243, distance: 199.0
click at [147, 243] on div "Secure Authentication Procedures SSO Options Vulnerability & Patch Management" at bounding box center [270, 272] width 264 height 69
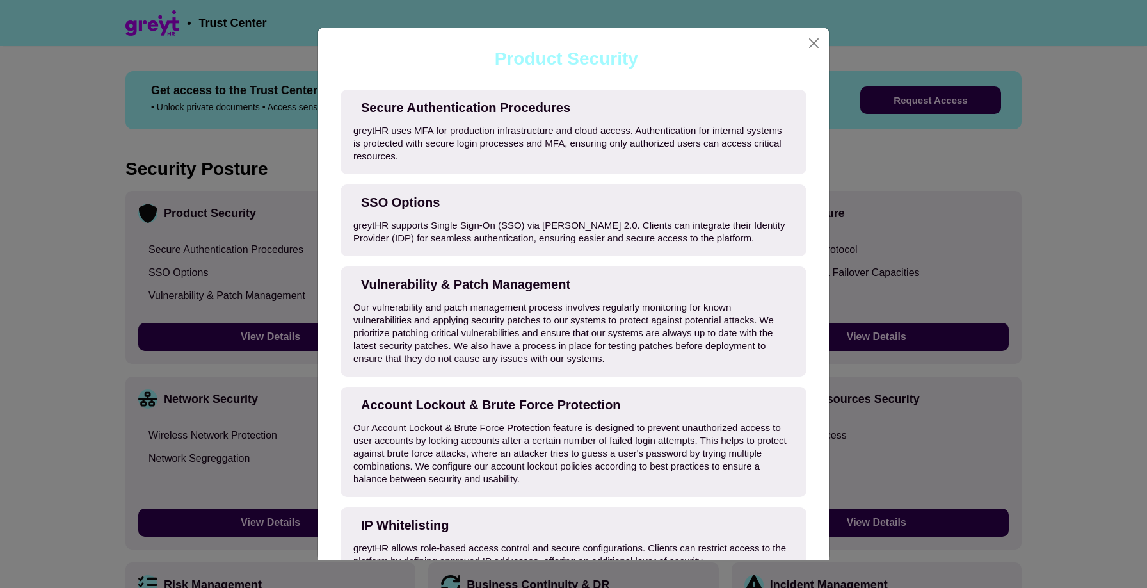
click at [179, 249] on div "Product Security Secure Authentication Procedures greytHR uses MFA for producti…" at bounding box center [573, 294] width 1147 height 588
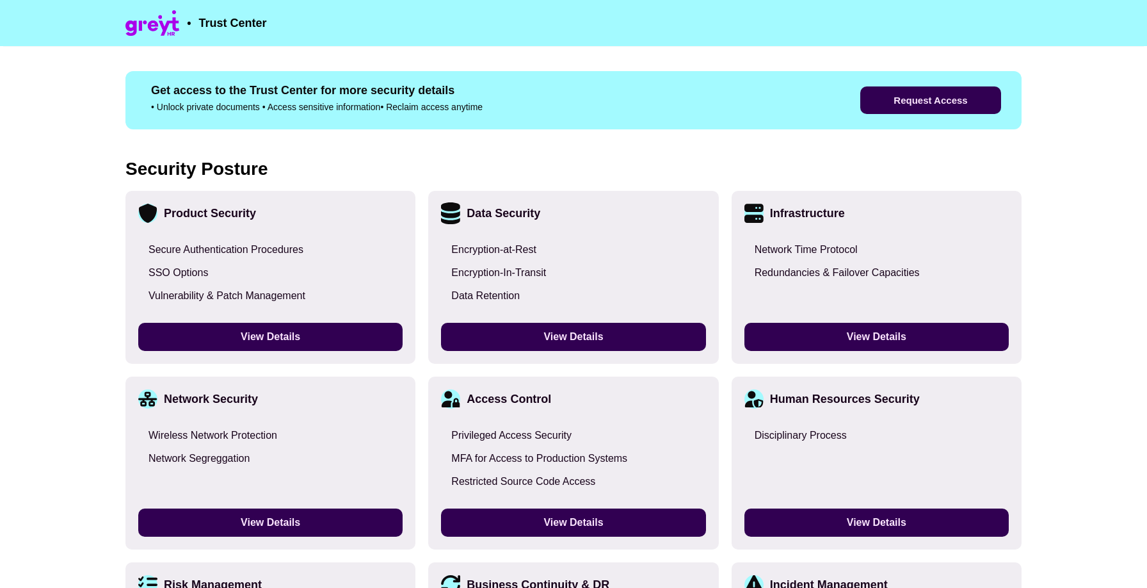
click at [244, 211] on div "Product Security" at bounding box center [210, 213] width 92 height 13
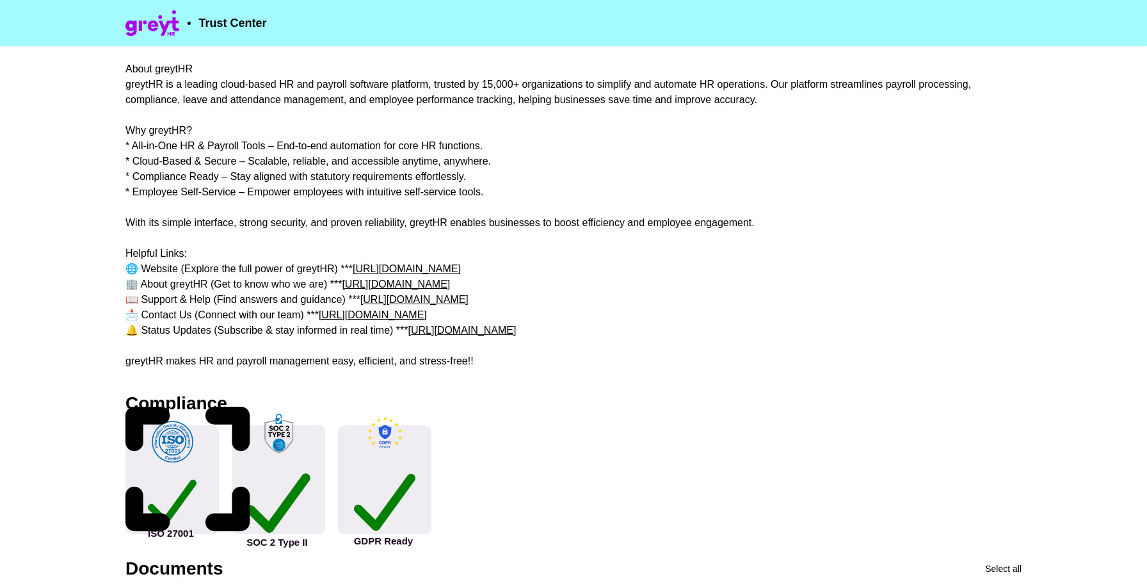
scroll to position [0, 0]
